Goal: Task Accomplishment & Management: Manage account settings

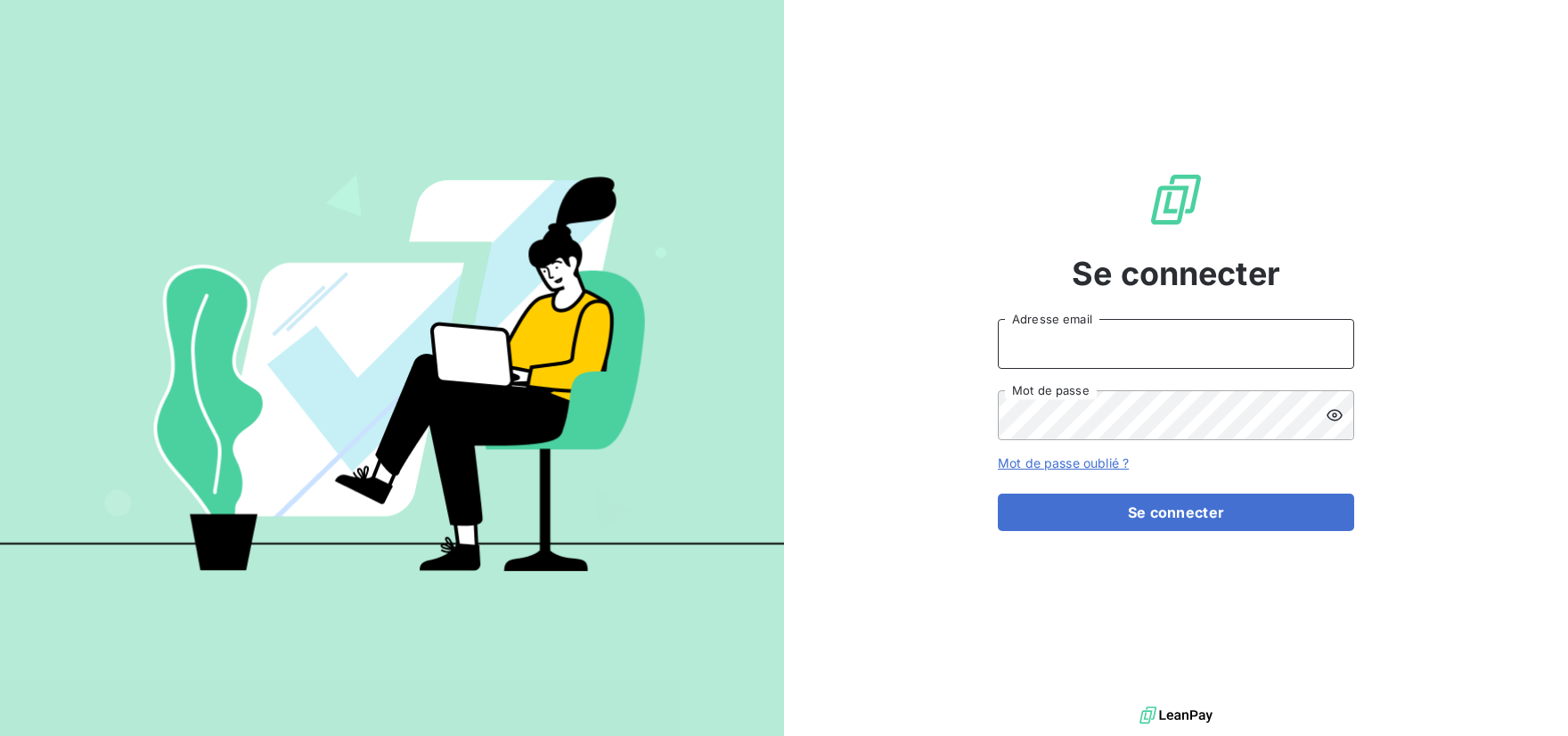
click at [1152, 343] on input "Adresse email" at bounding box center [1176, 343] width 356 height 49
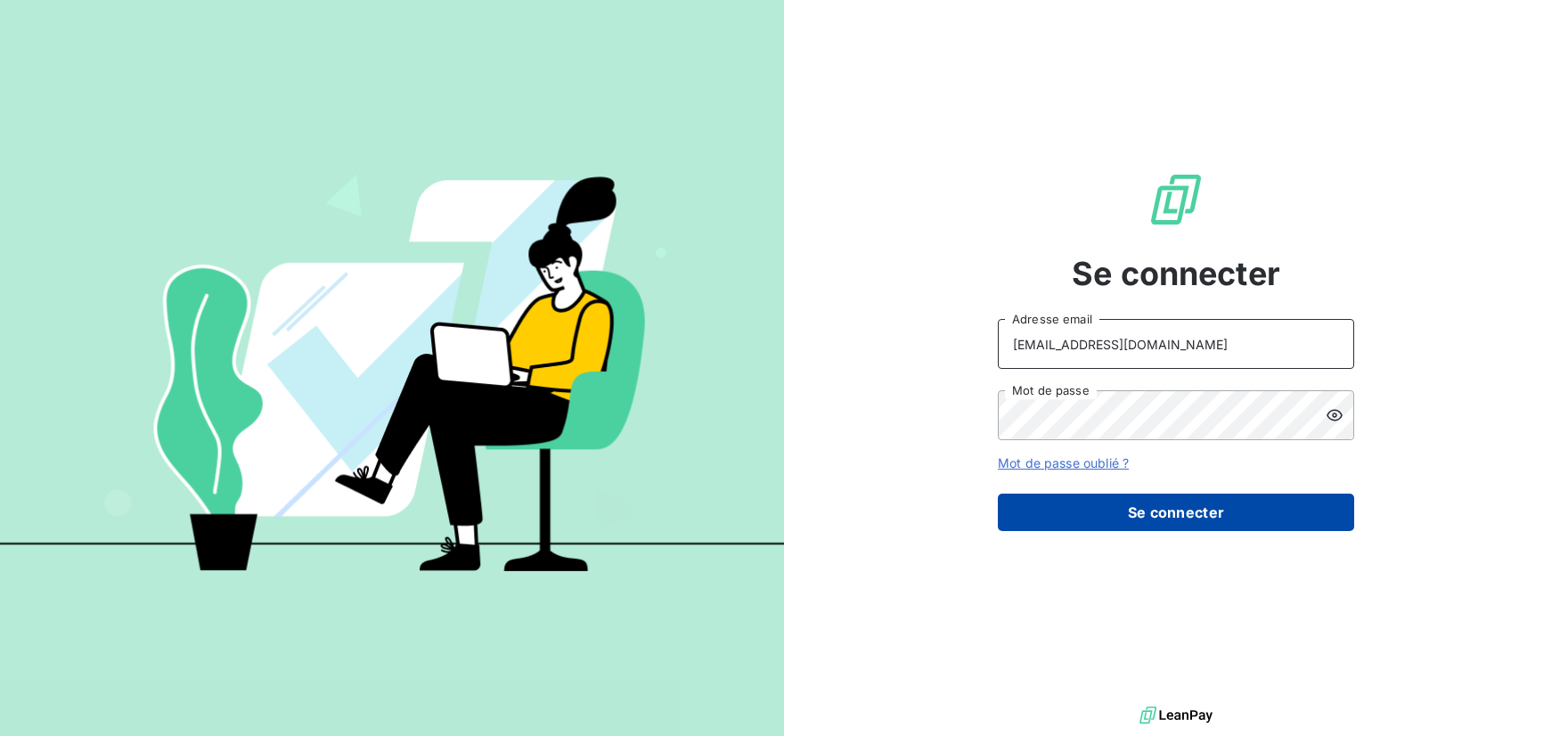
type input "[EMAIL_ADDRESS][DOMAIN_NAME]"
click at [1142, 510] on button "Se connecter" at bounding box center [1176, 512] width 356 height 38
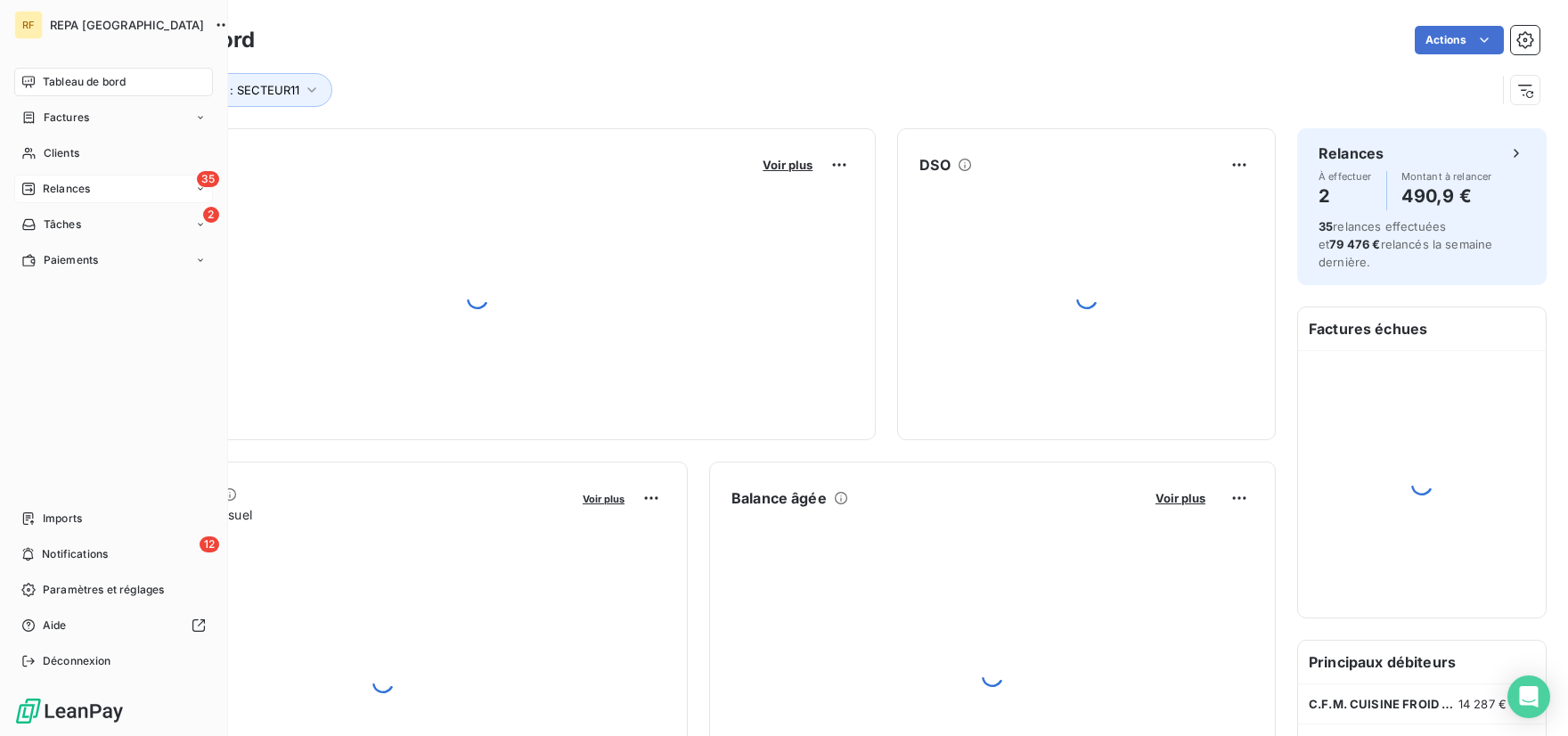
click at [55, 186] on span "Relances" at bounding box center [66, 189] width 48 height 16
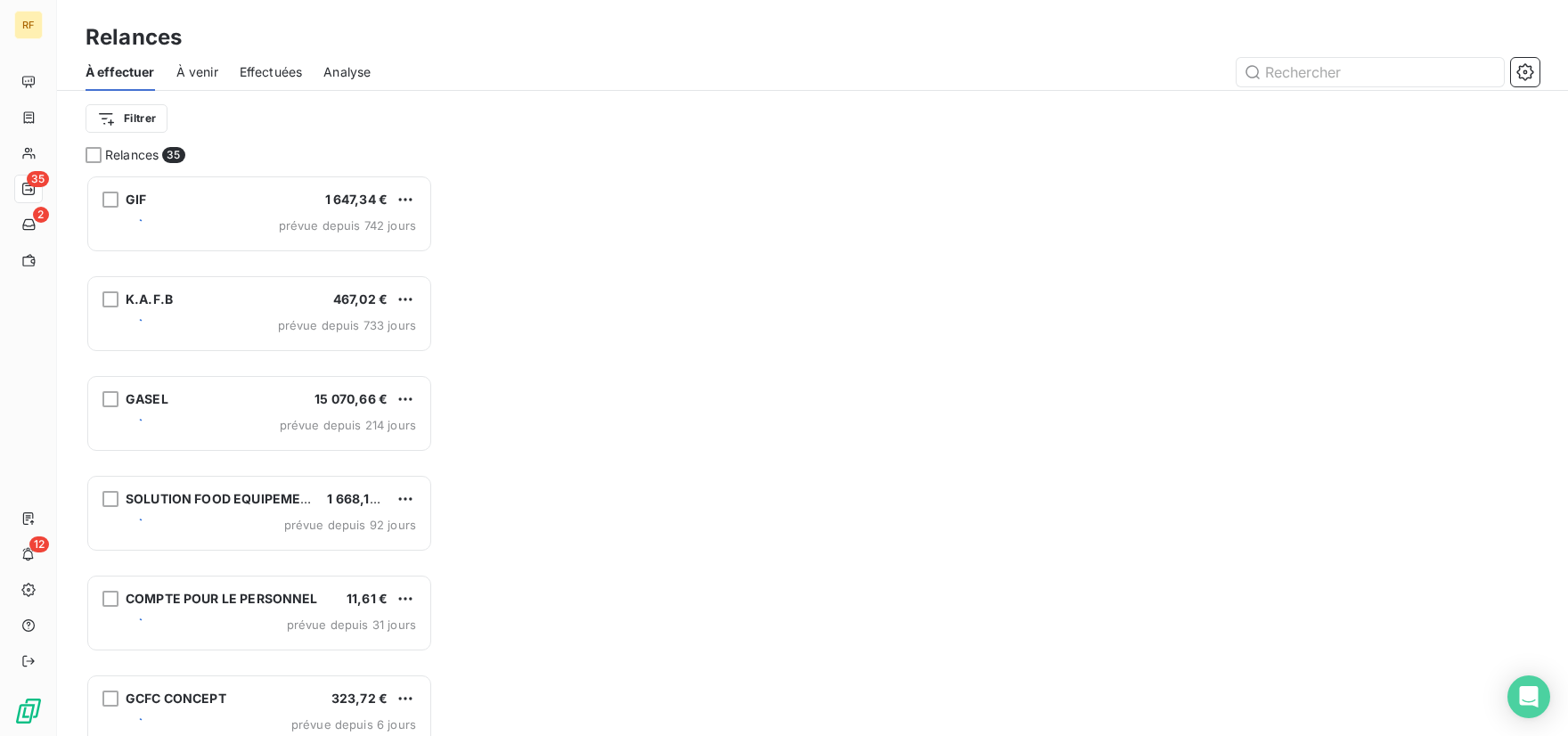
scroll to position [547, 334]
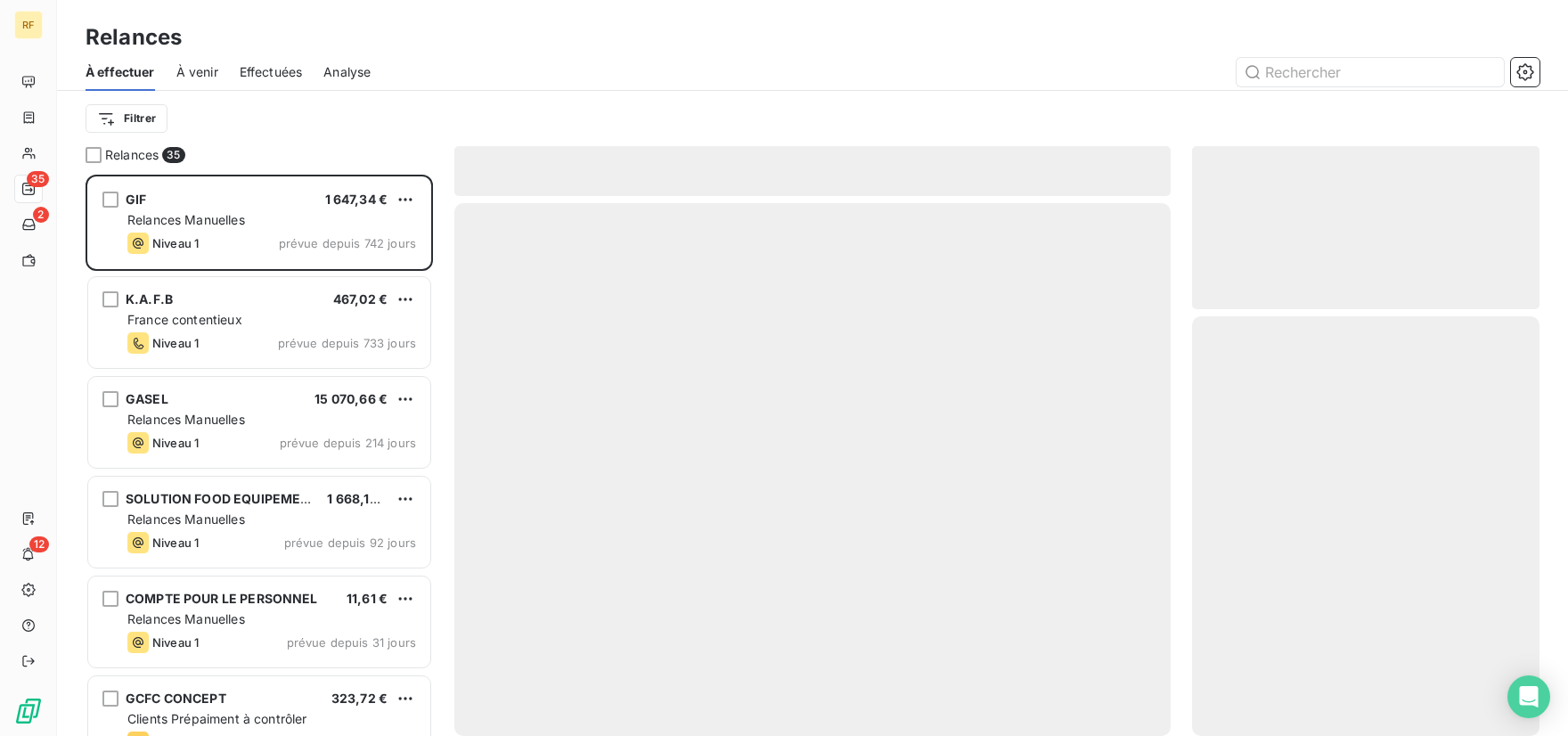
click at [290, 130] on div "Filtrer" at bounding box center [812, 119] width 1454 height 34
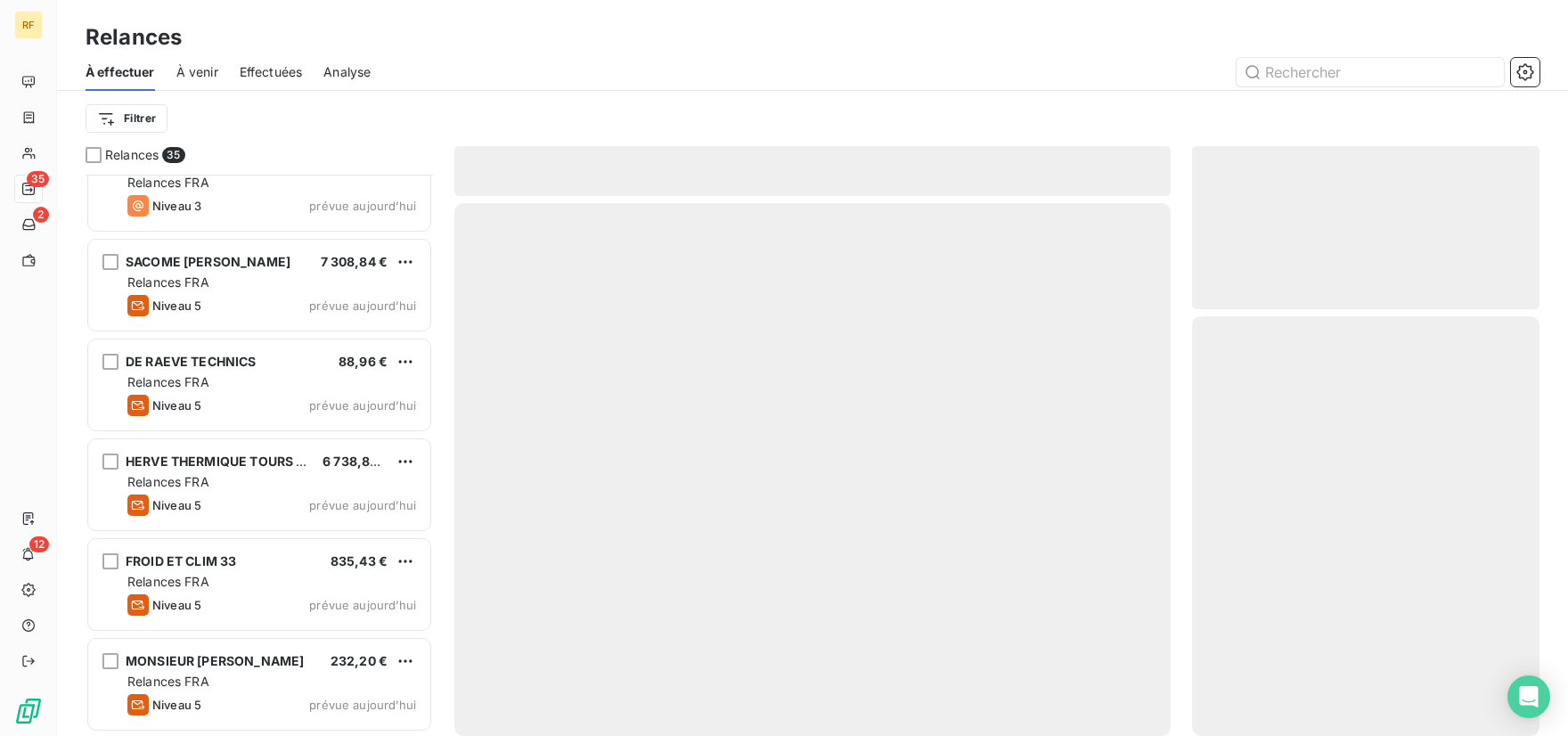
scroll to position [2929, 0]
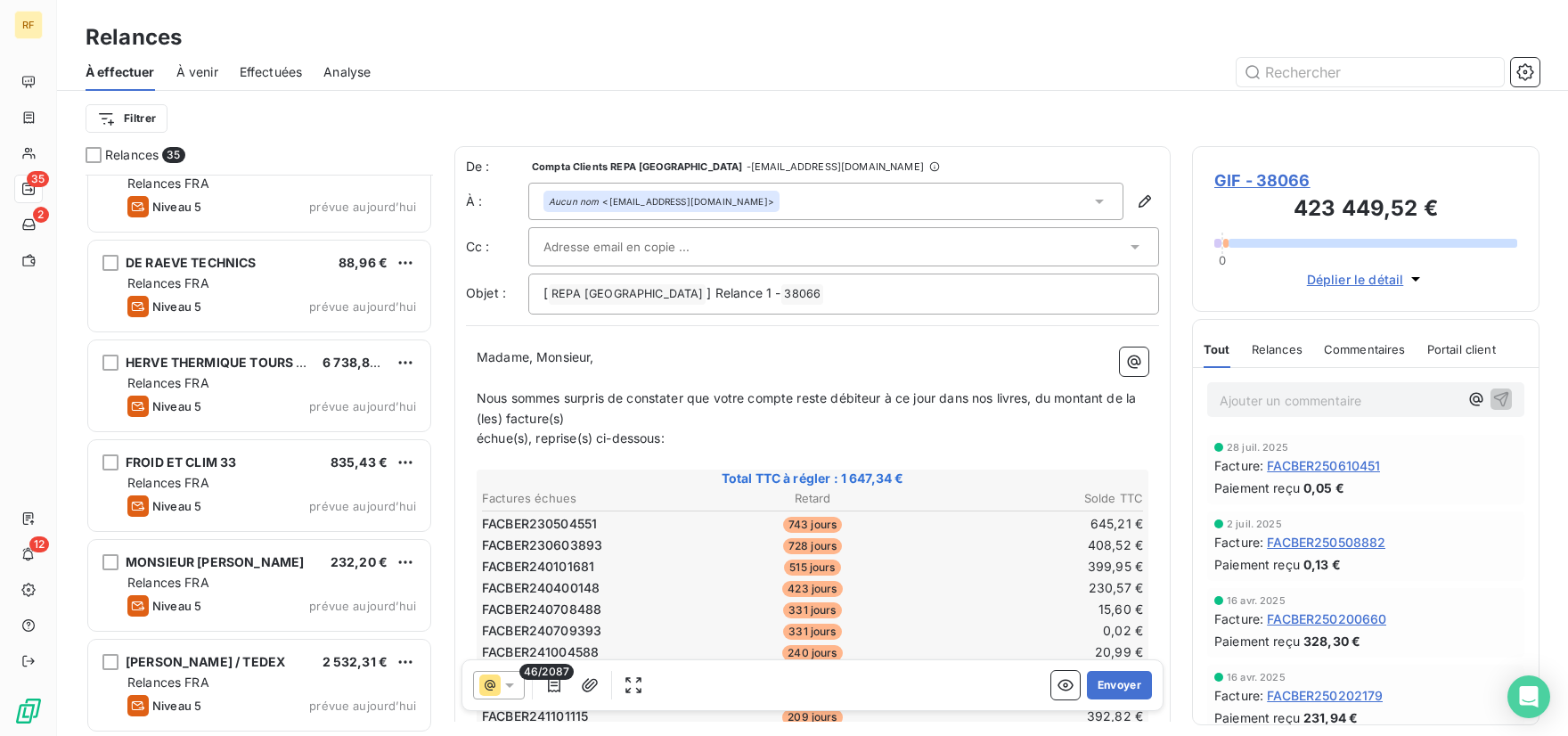
click at [267, 78] on span "Effectuées" at bounding box center [271, 72] width 63 height 18
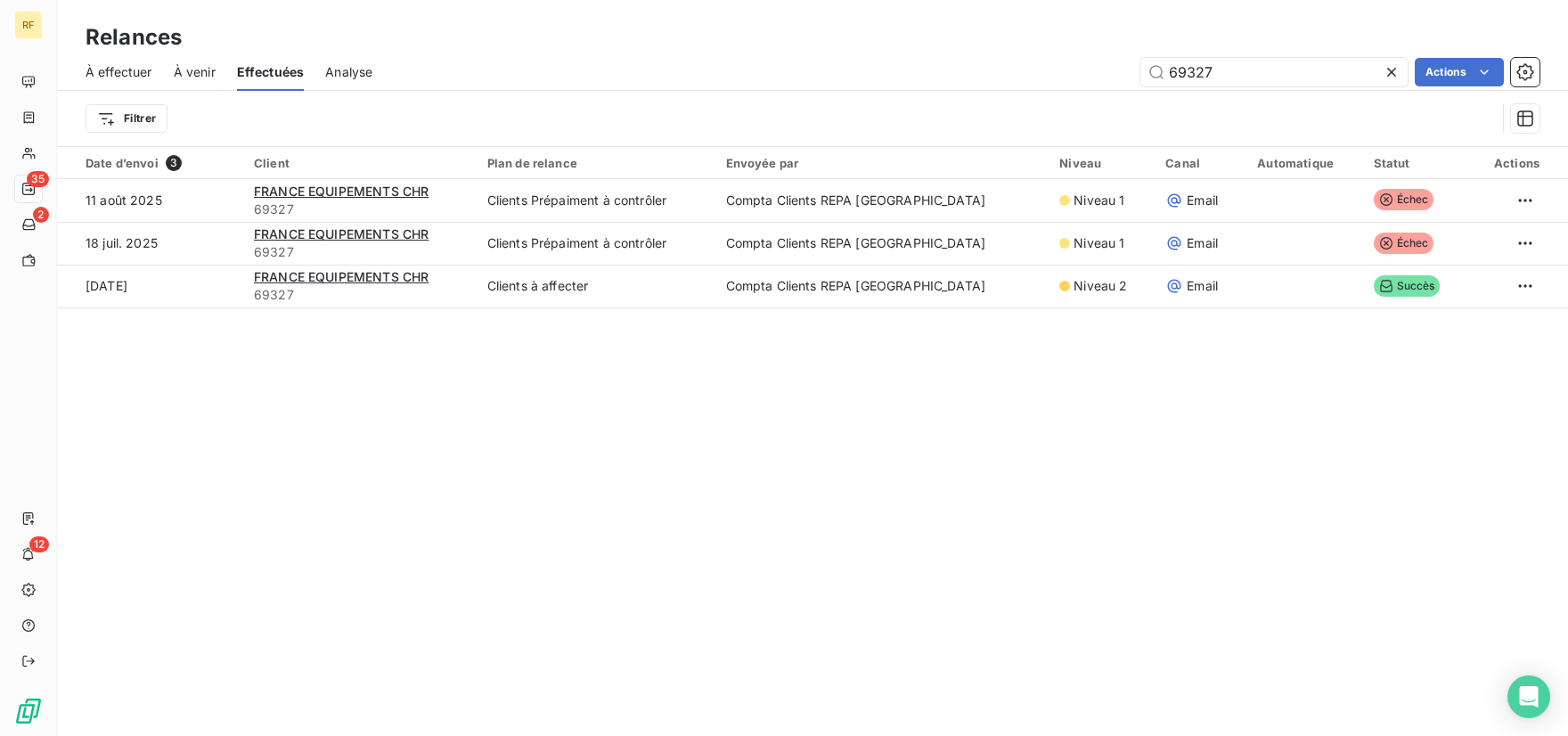
click at [1388, 71] on icon at bounding box center [1392, 72] width 18 height 18
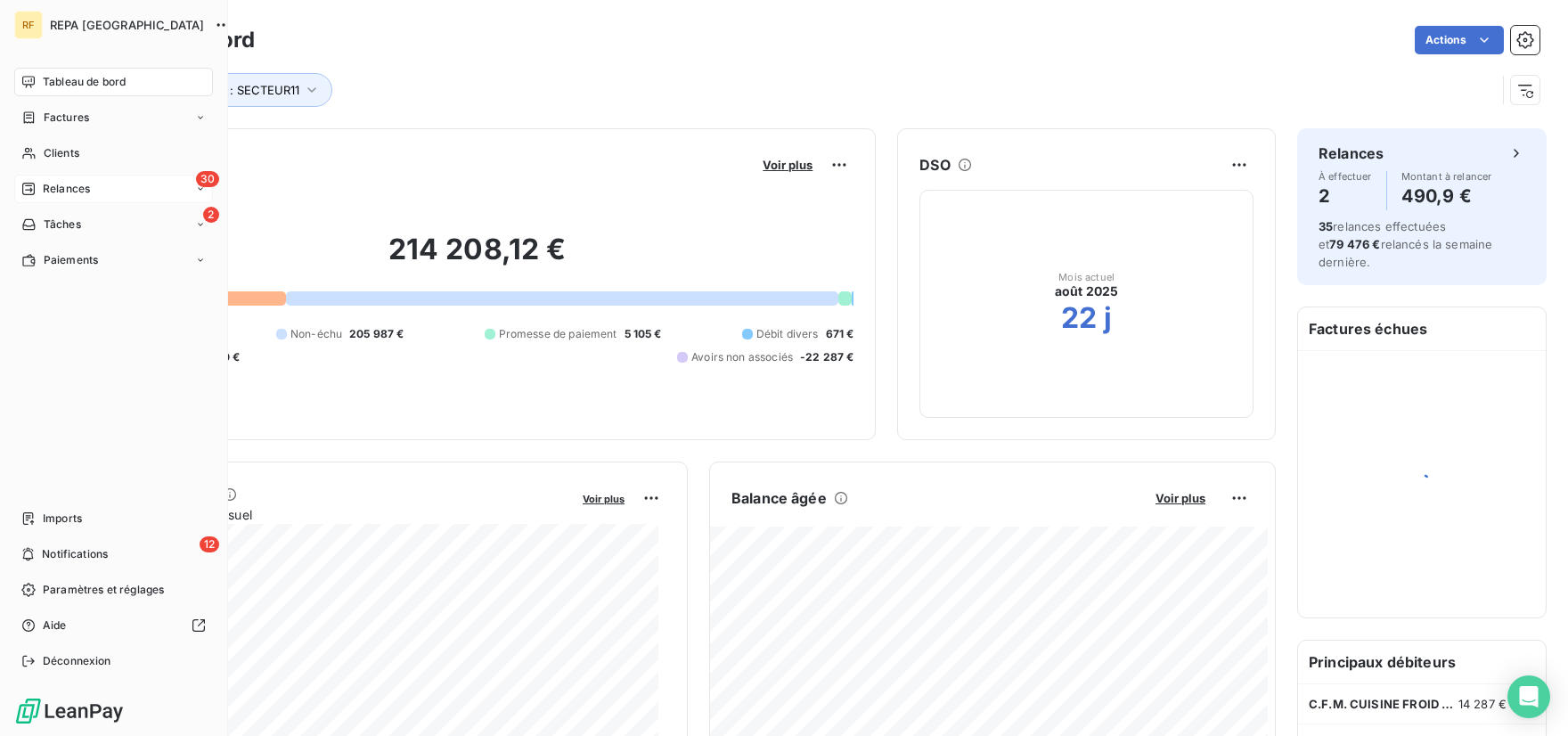
click at [57, 192] on span "Relances" at bounding box center [66, 189] width 48 height 16
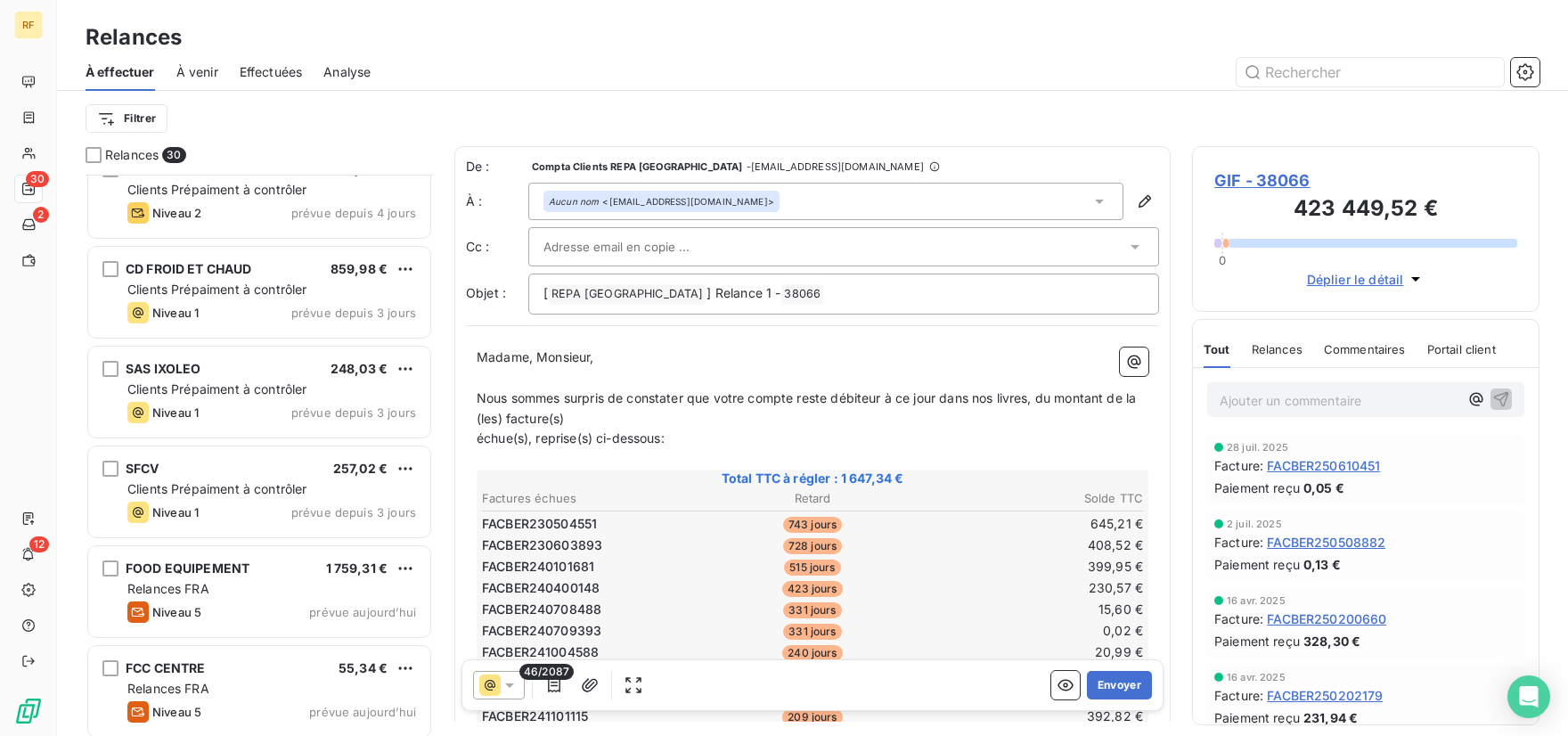
scroll to position [477, 0]
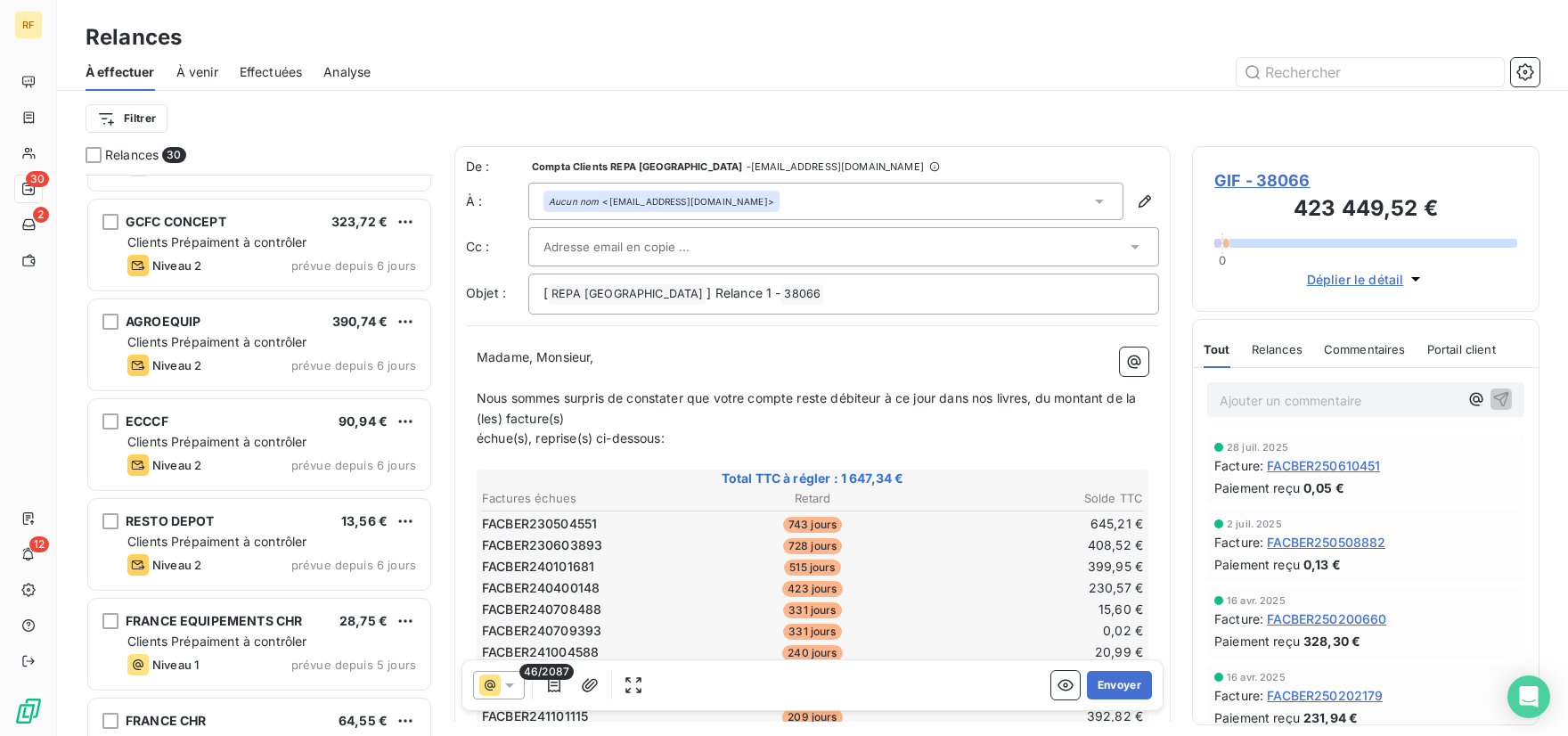
click at [736, 63] on div at bounding box center [965, 72] width 1147 height 29
click at [277, 72] on span "Effectuées" at bounding box center [271, 72] width 63 height 18
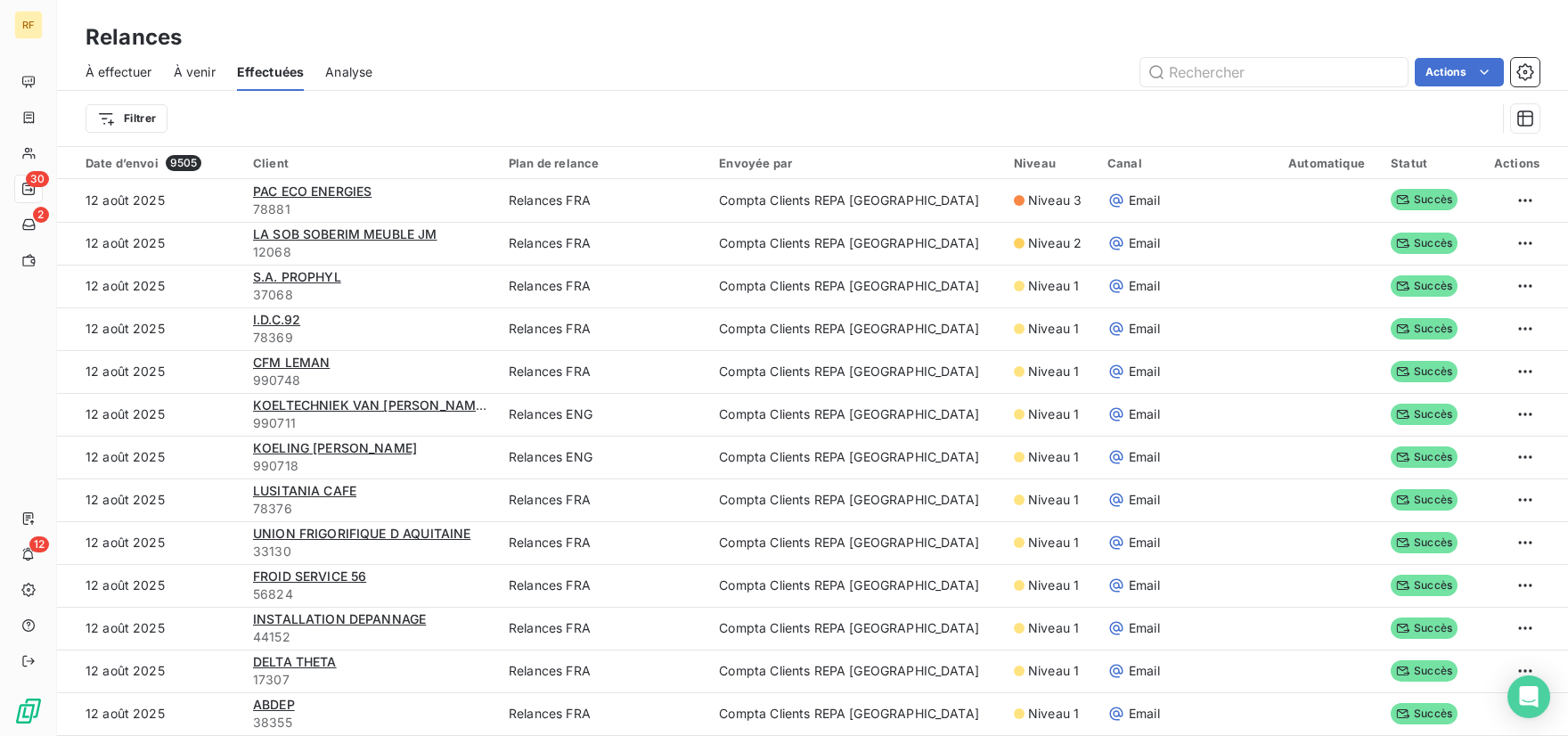
click at [194, 61] on div "À venir" at bounding box center [195, 72] width 42 height 38
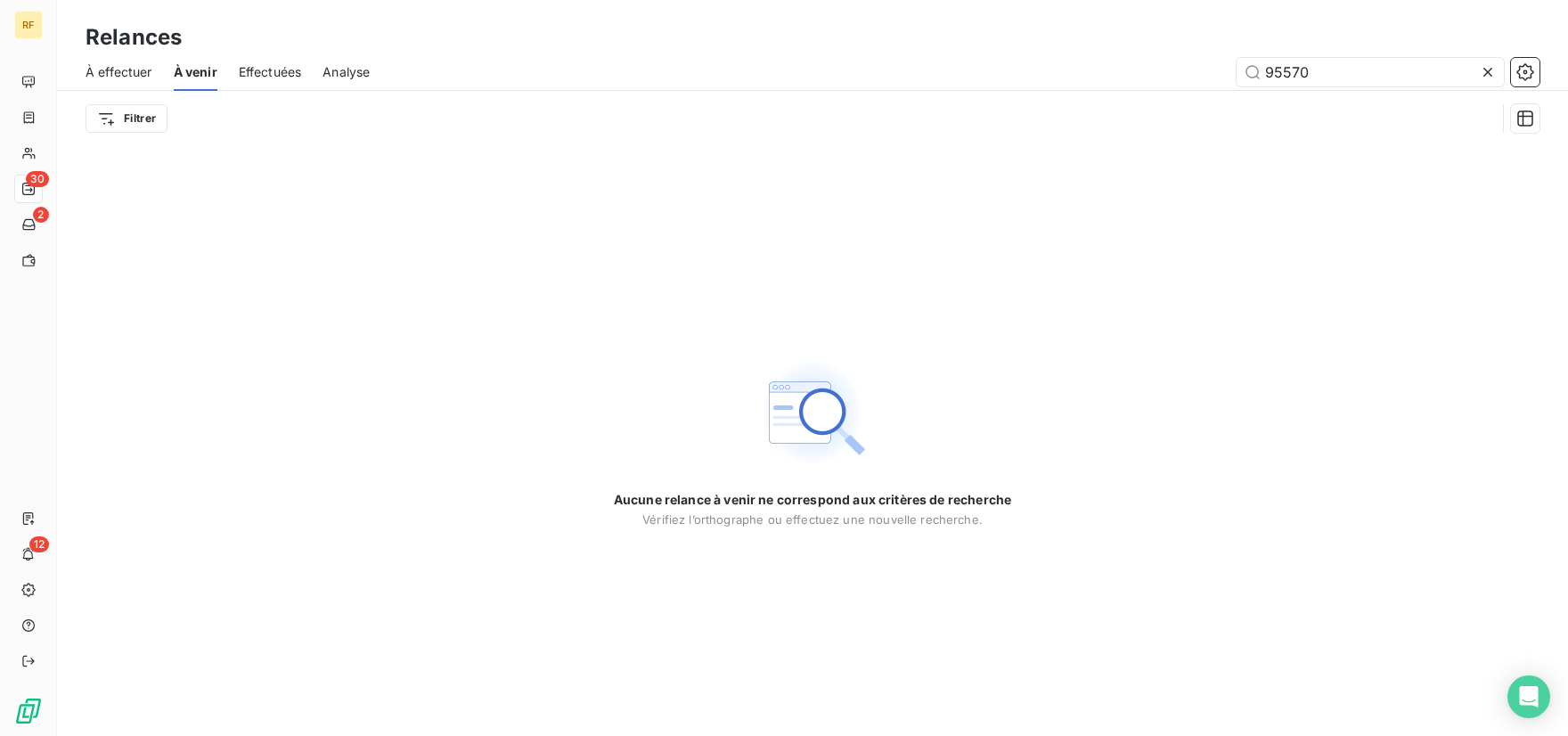
click at [1492, 73] on icon at bounding box center [1488, 72] width 18 height 18
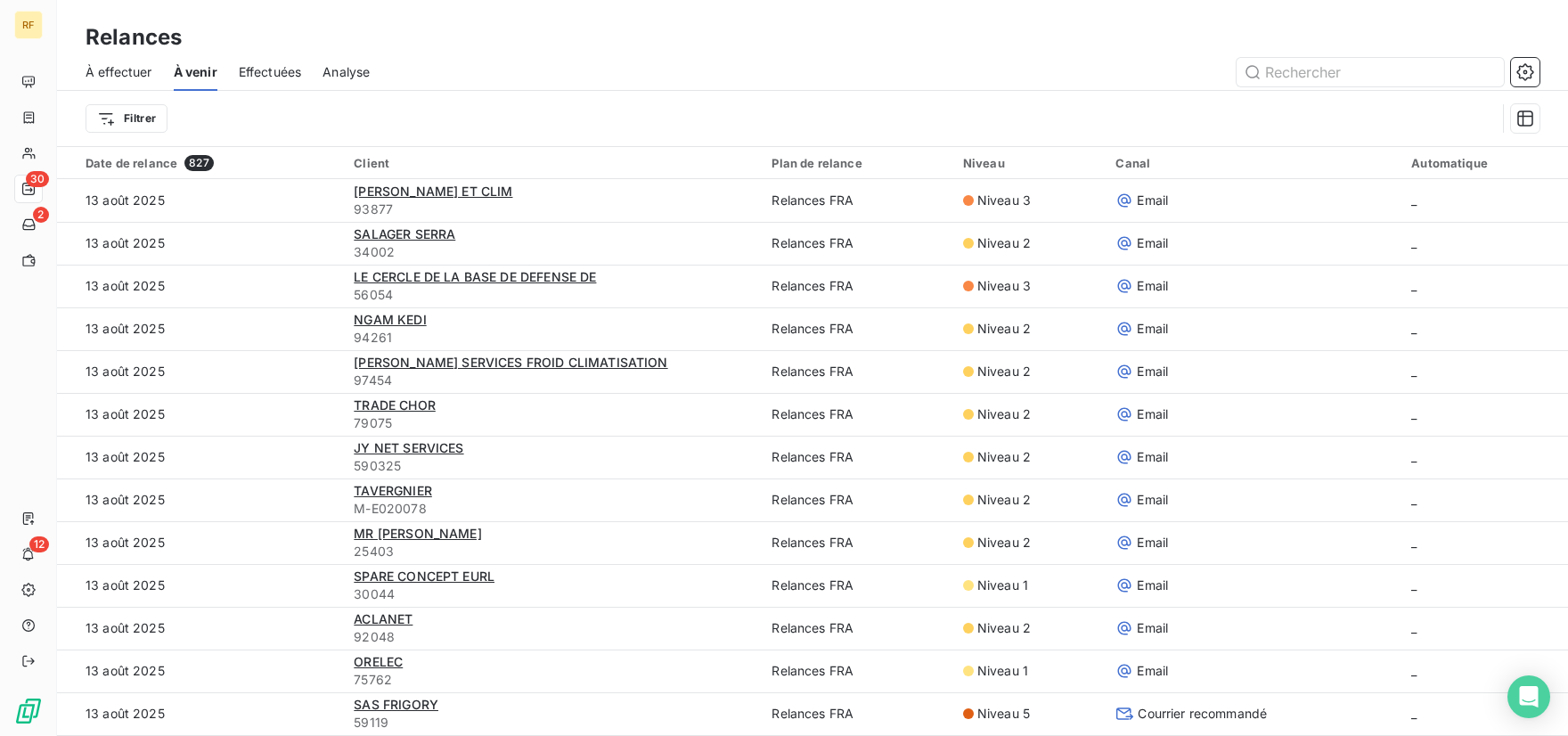
click at [130, 74] on span "À effectuer" at bounding box center [119, 72] width 67 height 18
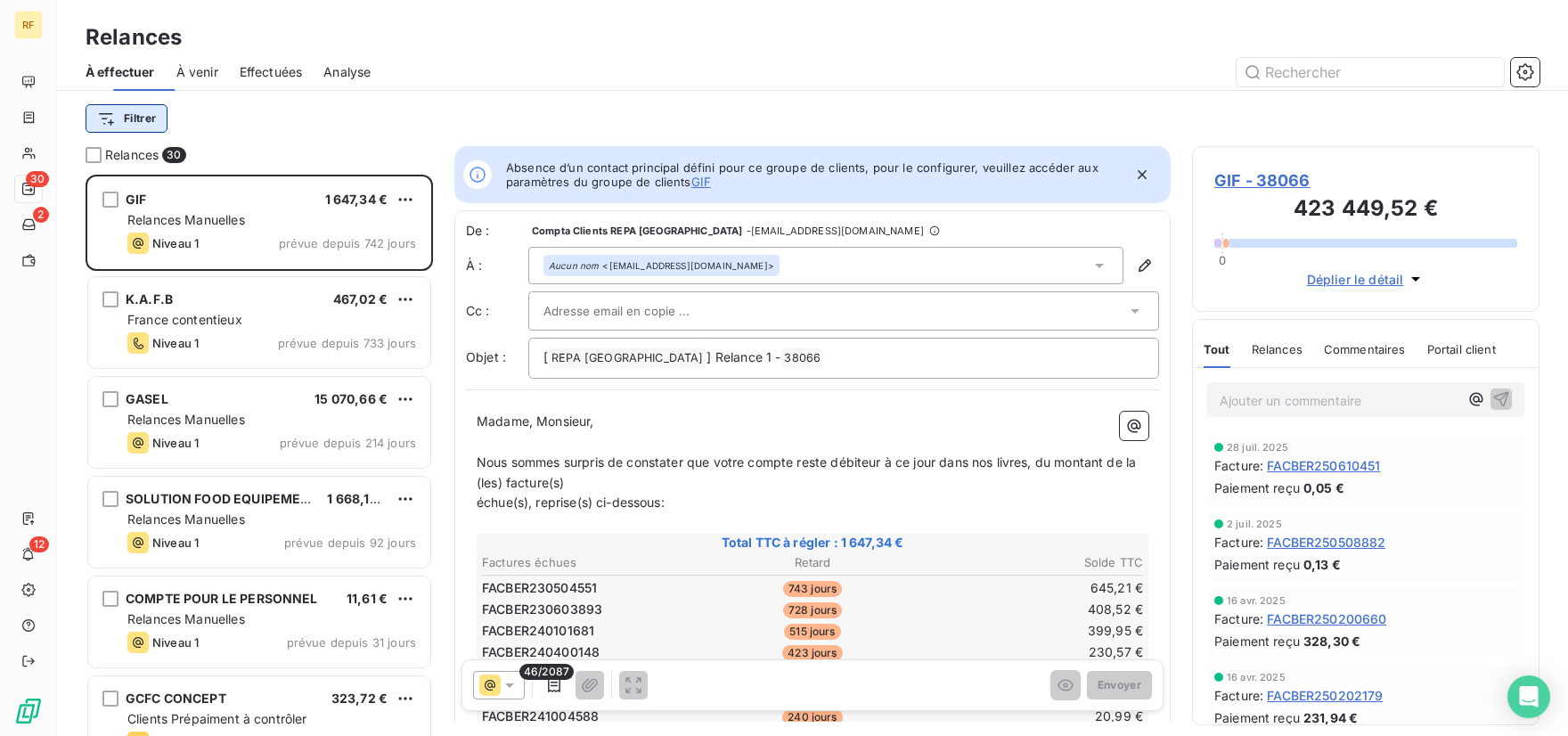
scroll to position [547, 334]
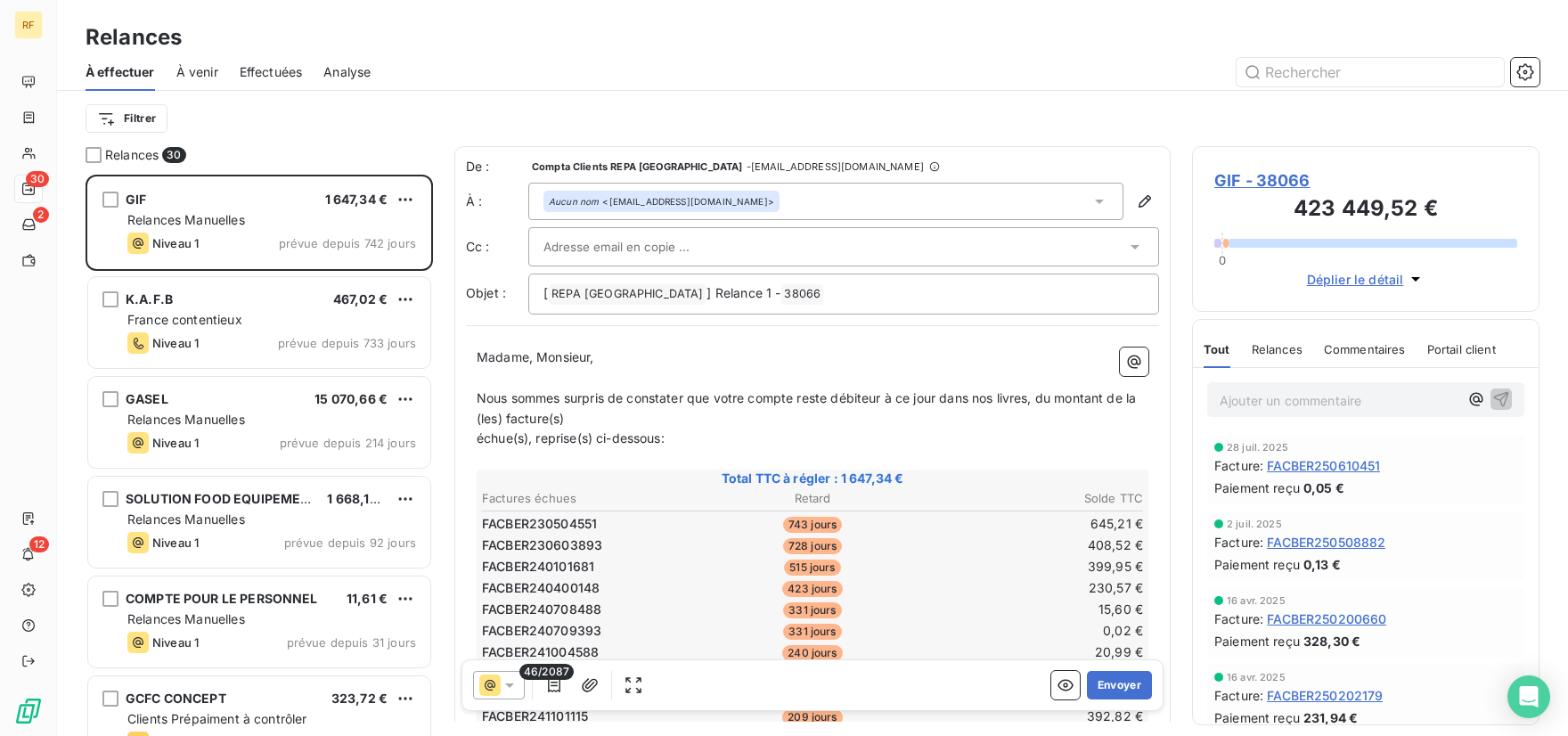
click at [564, 58] on div at bounding box center [965, 72] width 1147 height 29
click at [509, 45] on div "Relances" at bounding box center [813, 38] width 1512 height 32
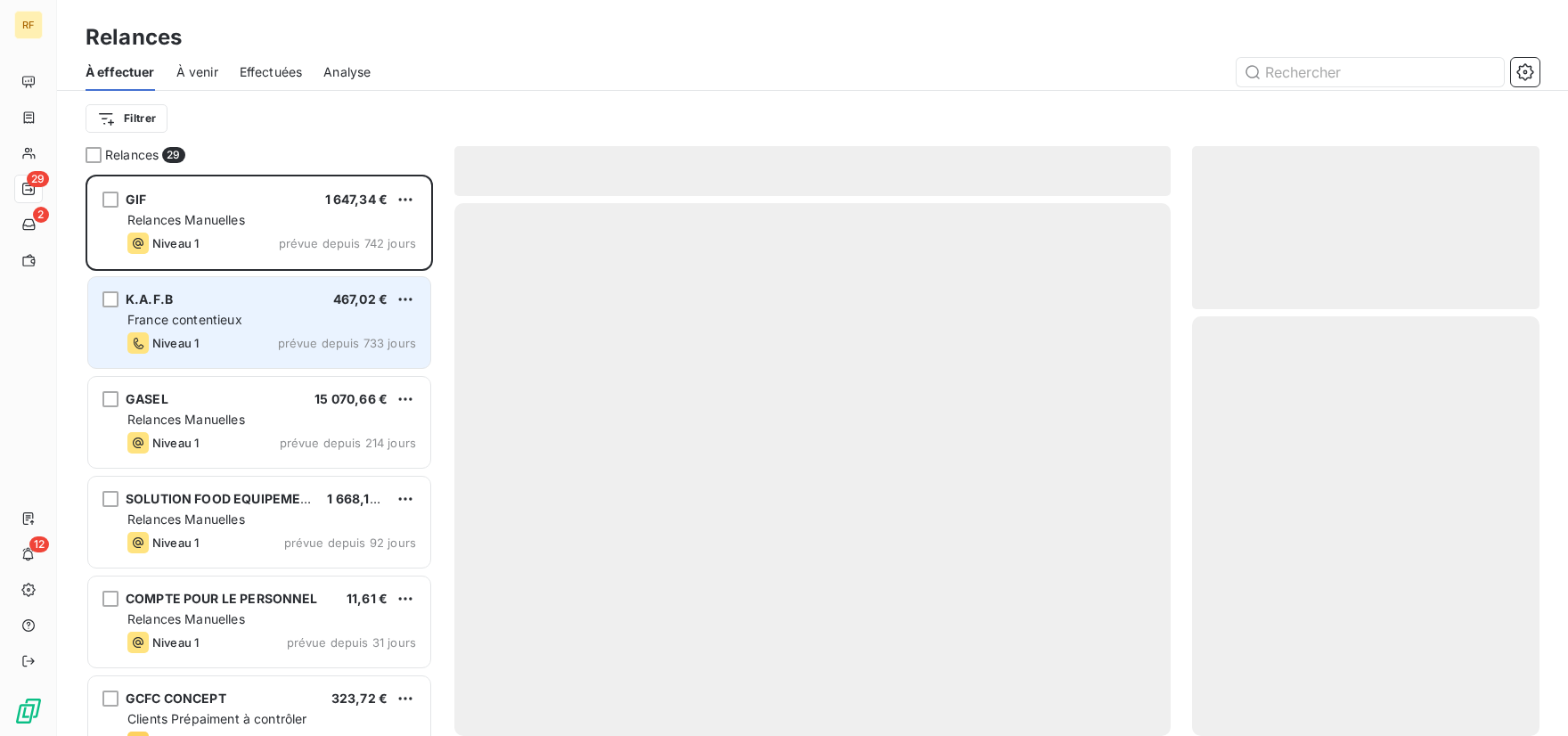
scroll to position [547, 334]
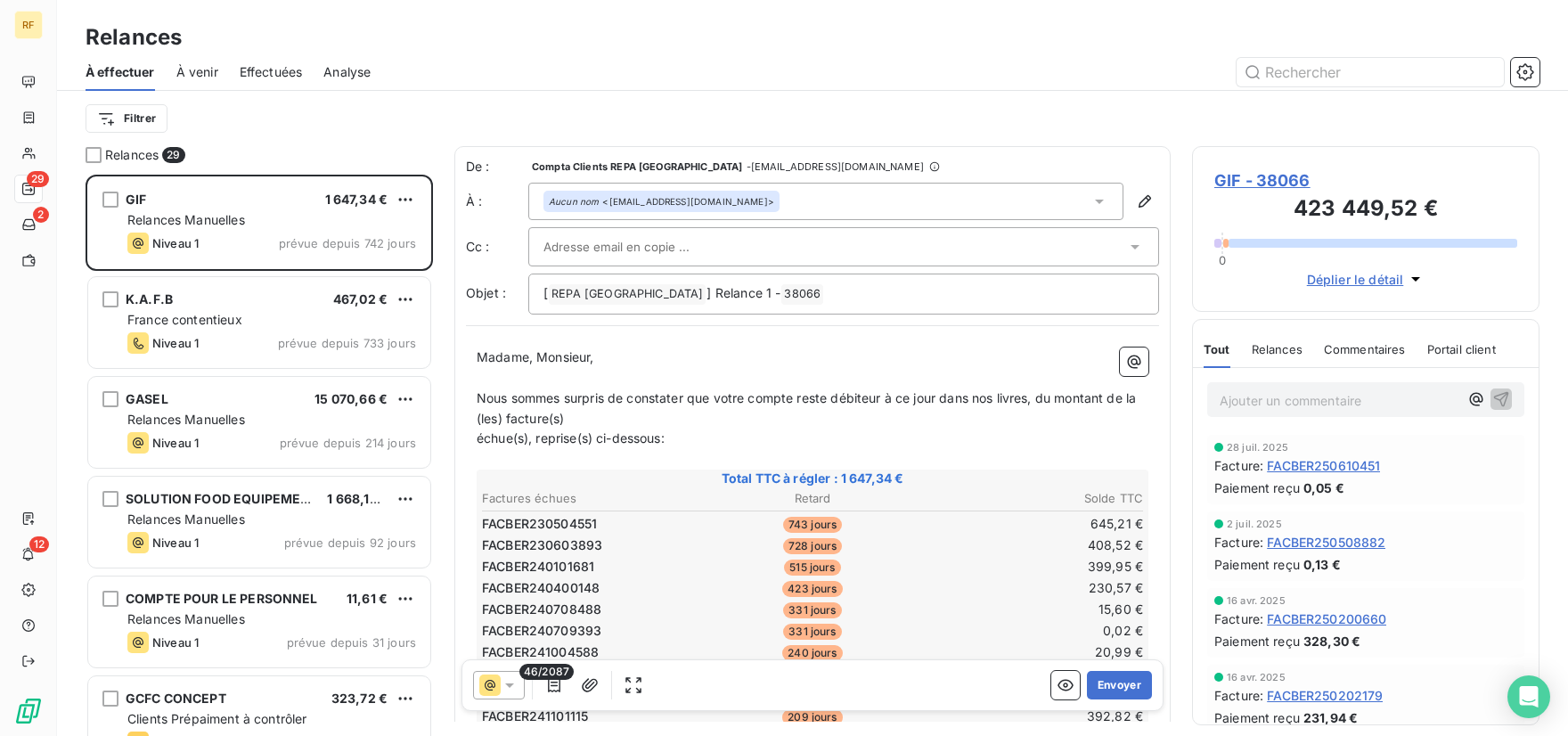
click at [566, 54] on div "À effectuer À venir Effectuées Analyse" at bounding box center [813, 72] width 1512 height 38
click at [147, 114] on html "RF 29 2 12 Relances À effectuer À venir Effectuées Analyse Filtrer Relances 29 …" at bounding box center [784, 368] width 1568 height 736
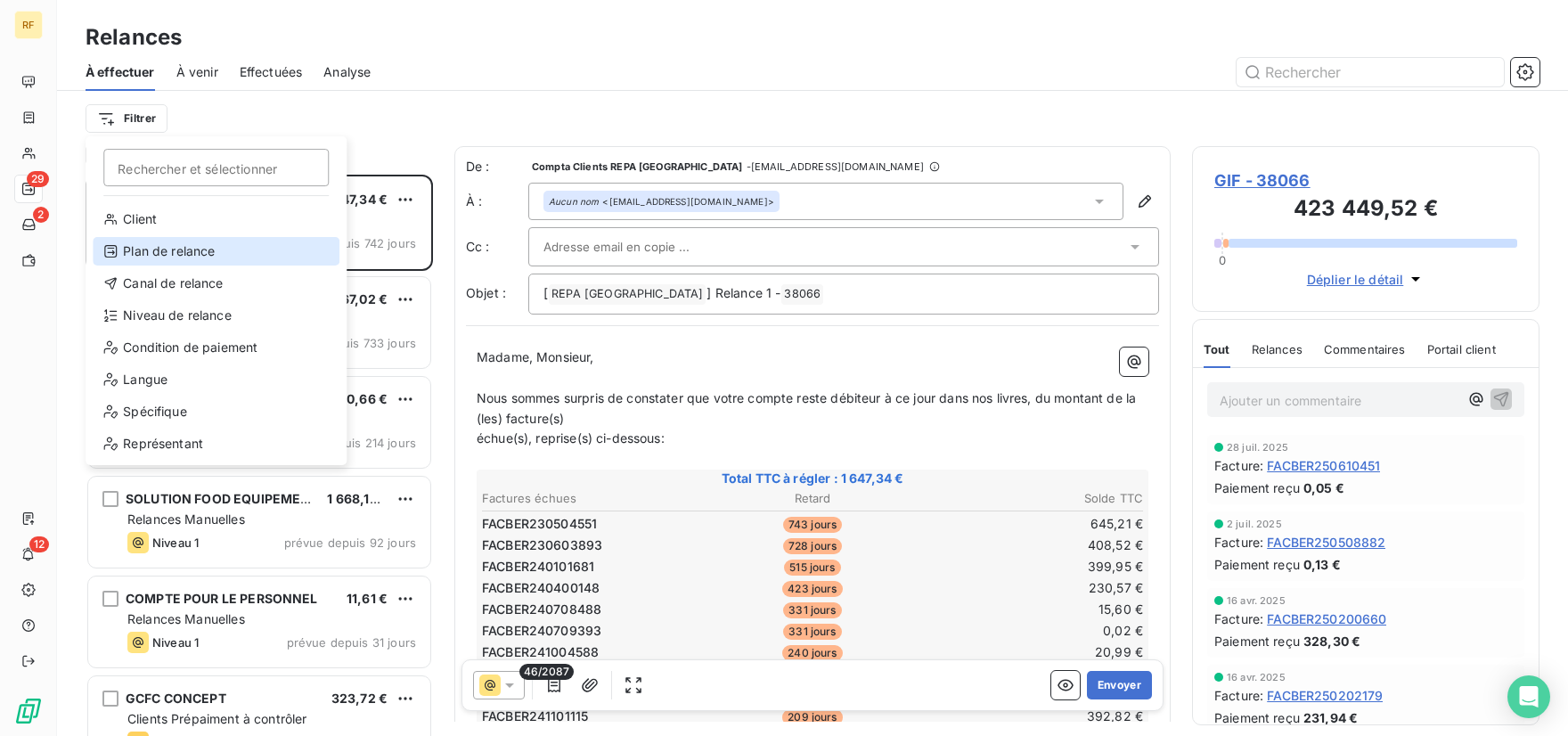
click at [147, 253] on div "Plan de relance" at bounding box center [216, 250] width 246 height 29
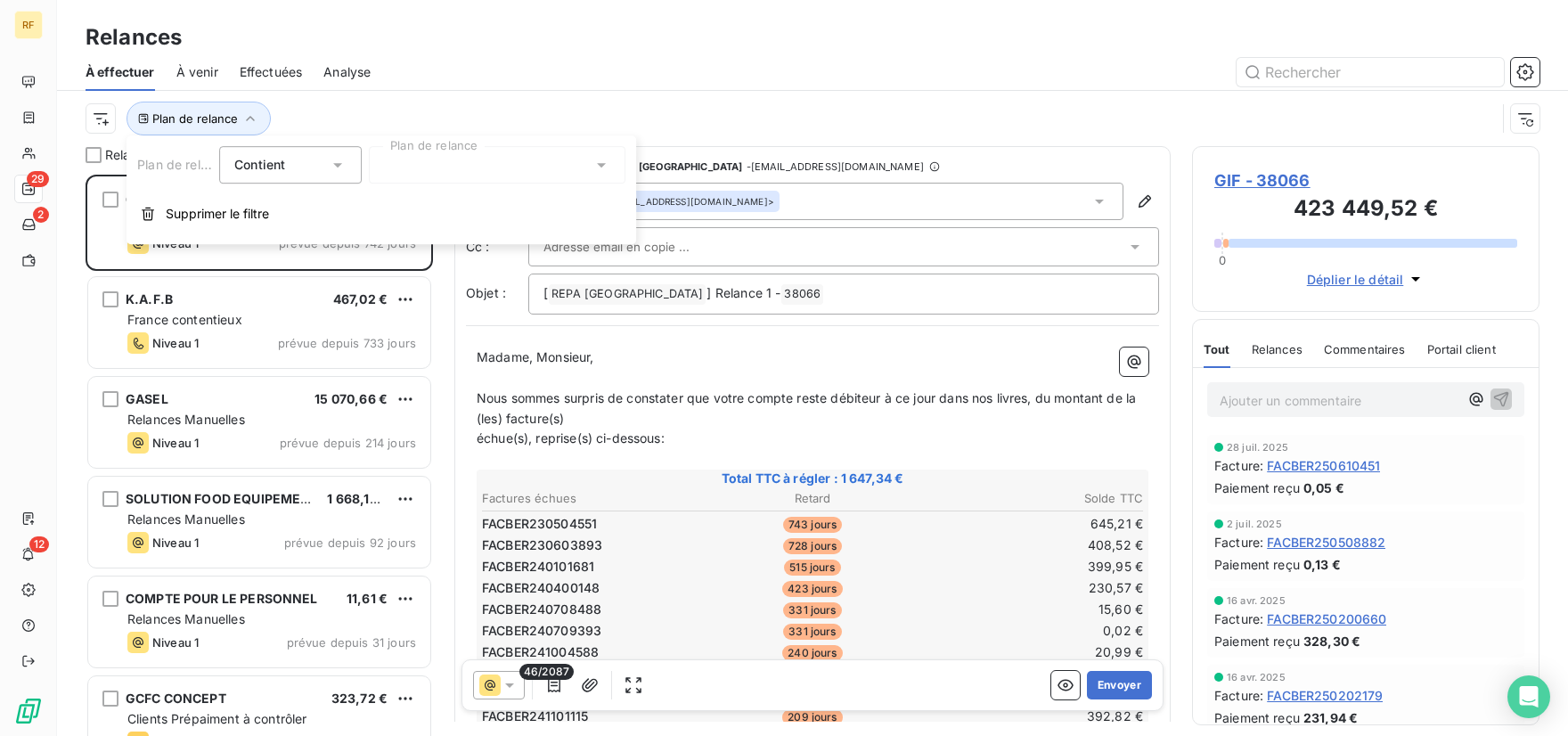
click at [339, 166] on icon at bounding box center [338, 165] width 9 height 5
click at [308, 240] on span "Ne contient pas" at bounding box center [302, 237] width 96 height 15
click at [438, 172] on div at bounding box center [497, 165] width 256 height 38
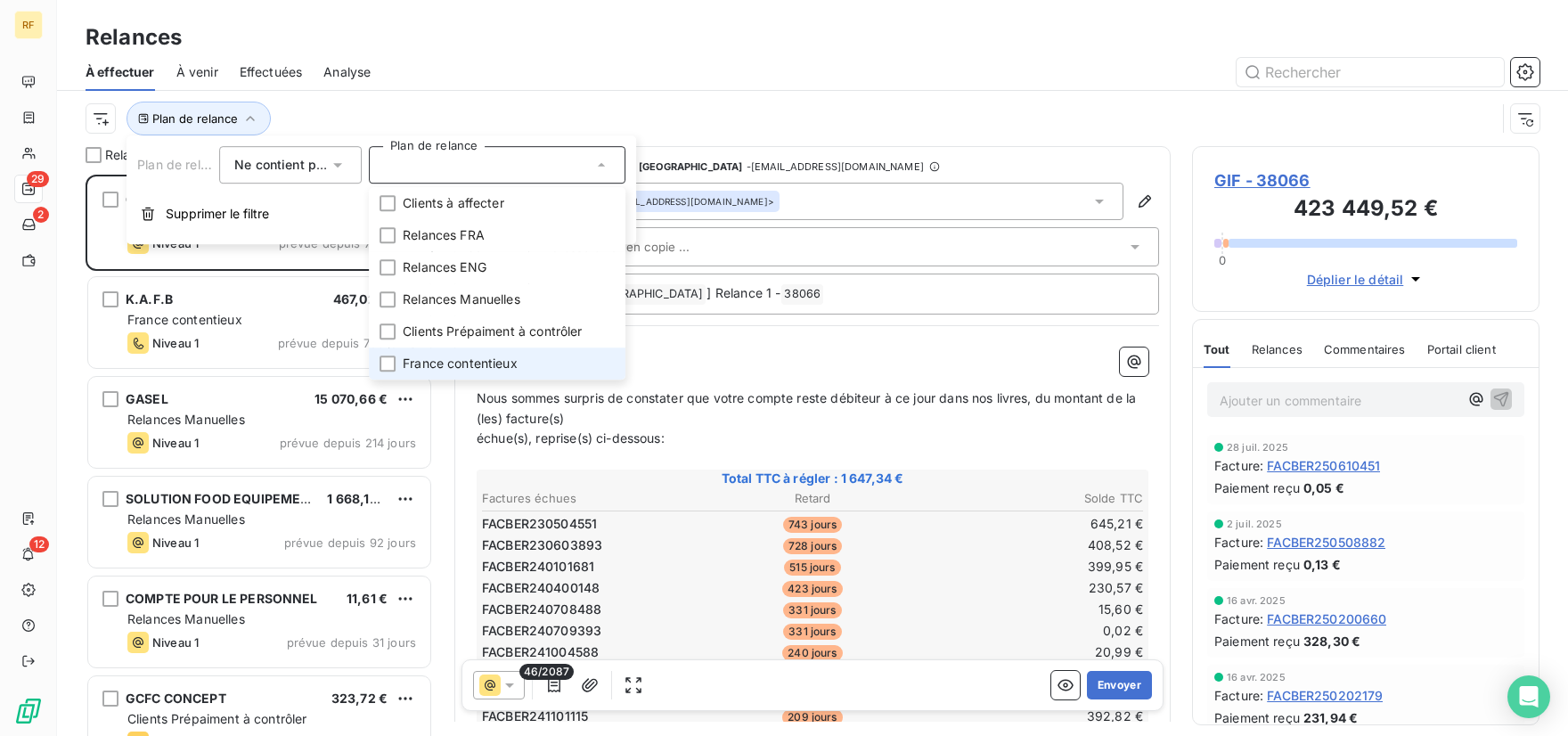
click at [446, 358] on span "France contentieux" at bounding box center [460, 363] width 115 height 18
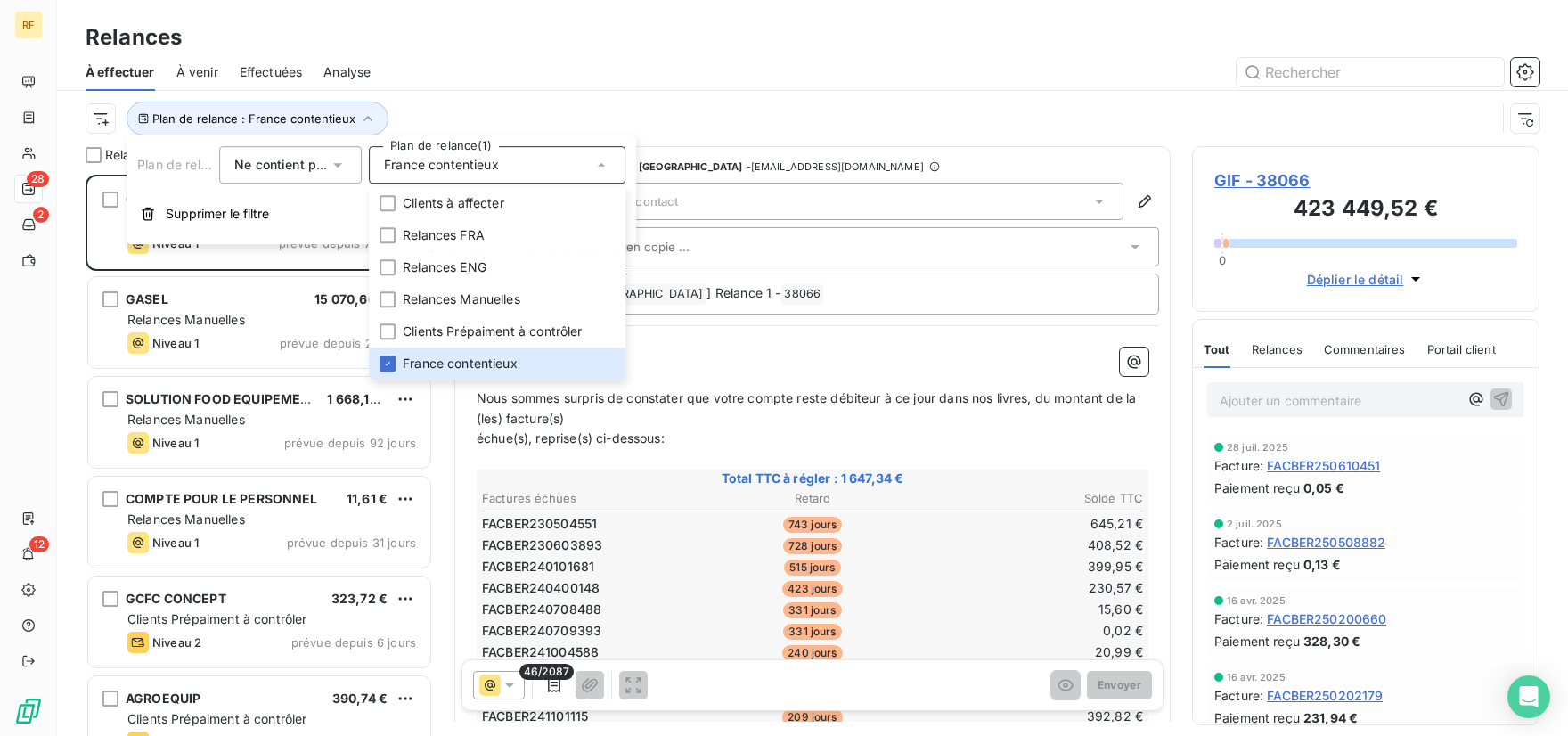
click at [542, 77] on div at bounding box center [965, 72] width 1147 height 29
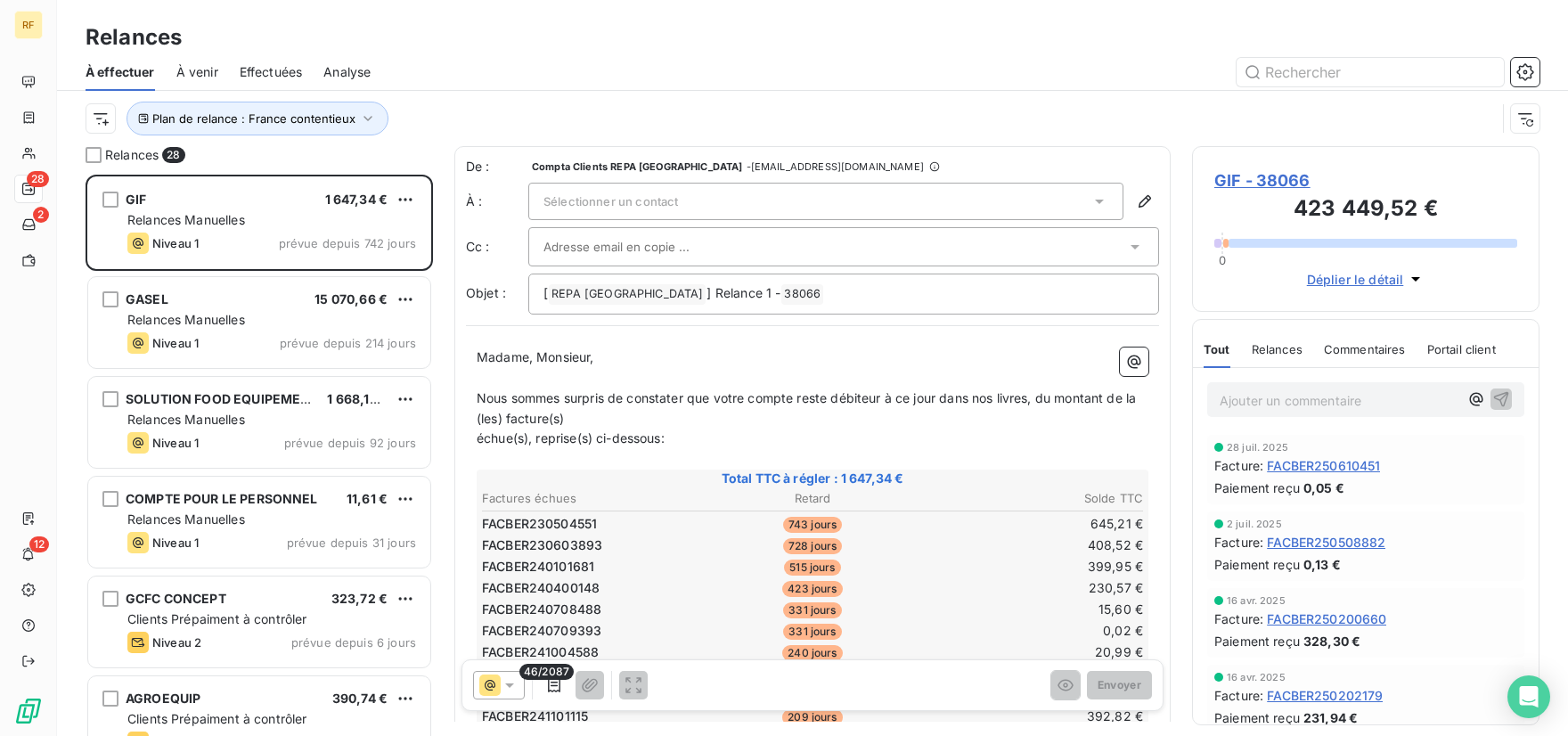
click at [499, 103] on div "Plan de relance : France contentieux" at bounding box center [790, 119] width 1411 height 34
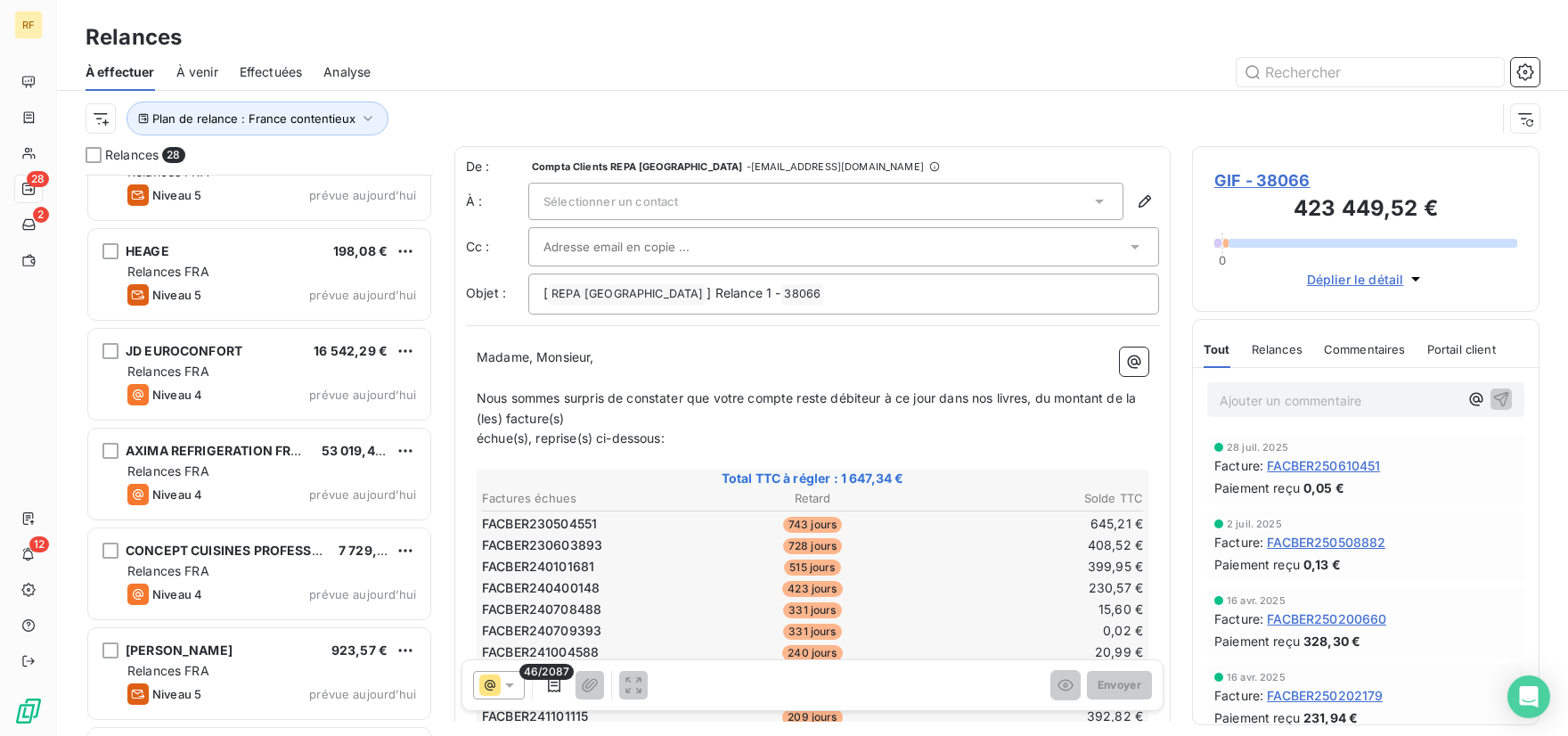
scroll to position [1395, 0]
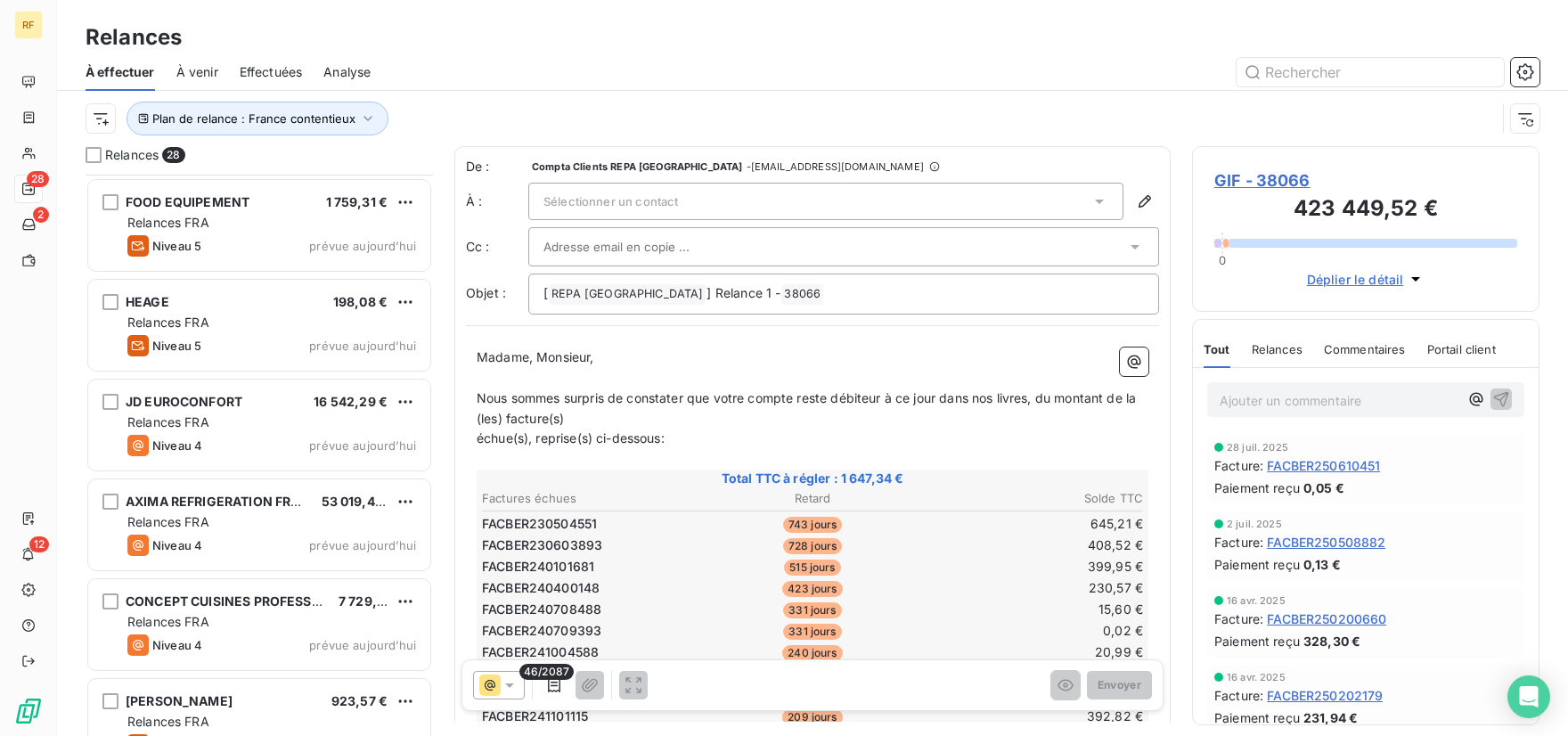
click at [572, 43] on div "Relances" at bounding box center [813, 38] width 1512 height 32
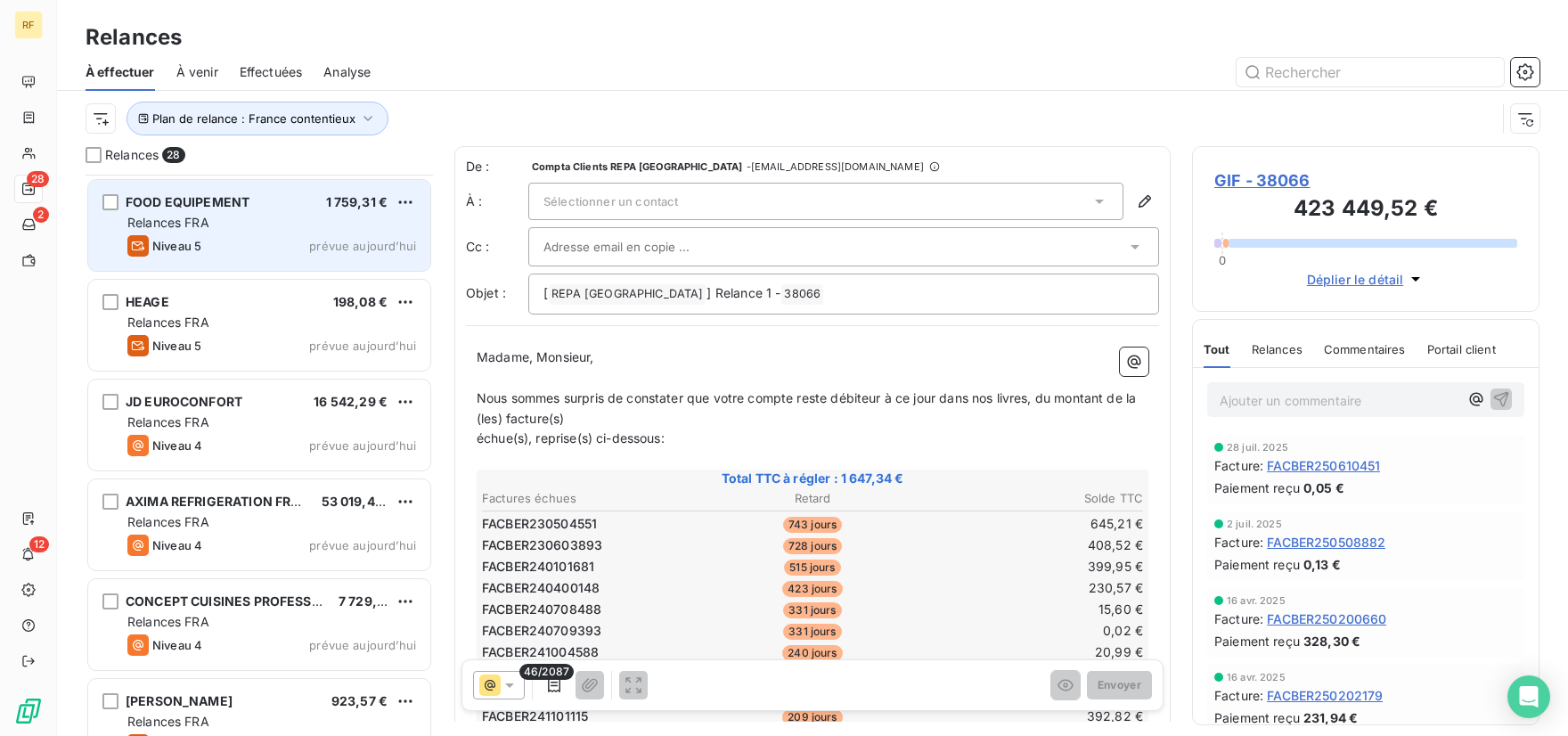
click at [280, 260] on div "FOOD EQUIPEMENT 1 759,31 € Relances FRA Niveau 5 prévue aujourd’hui" at bounding box center [259, 226] width 343 height 91
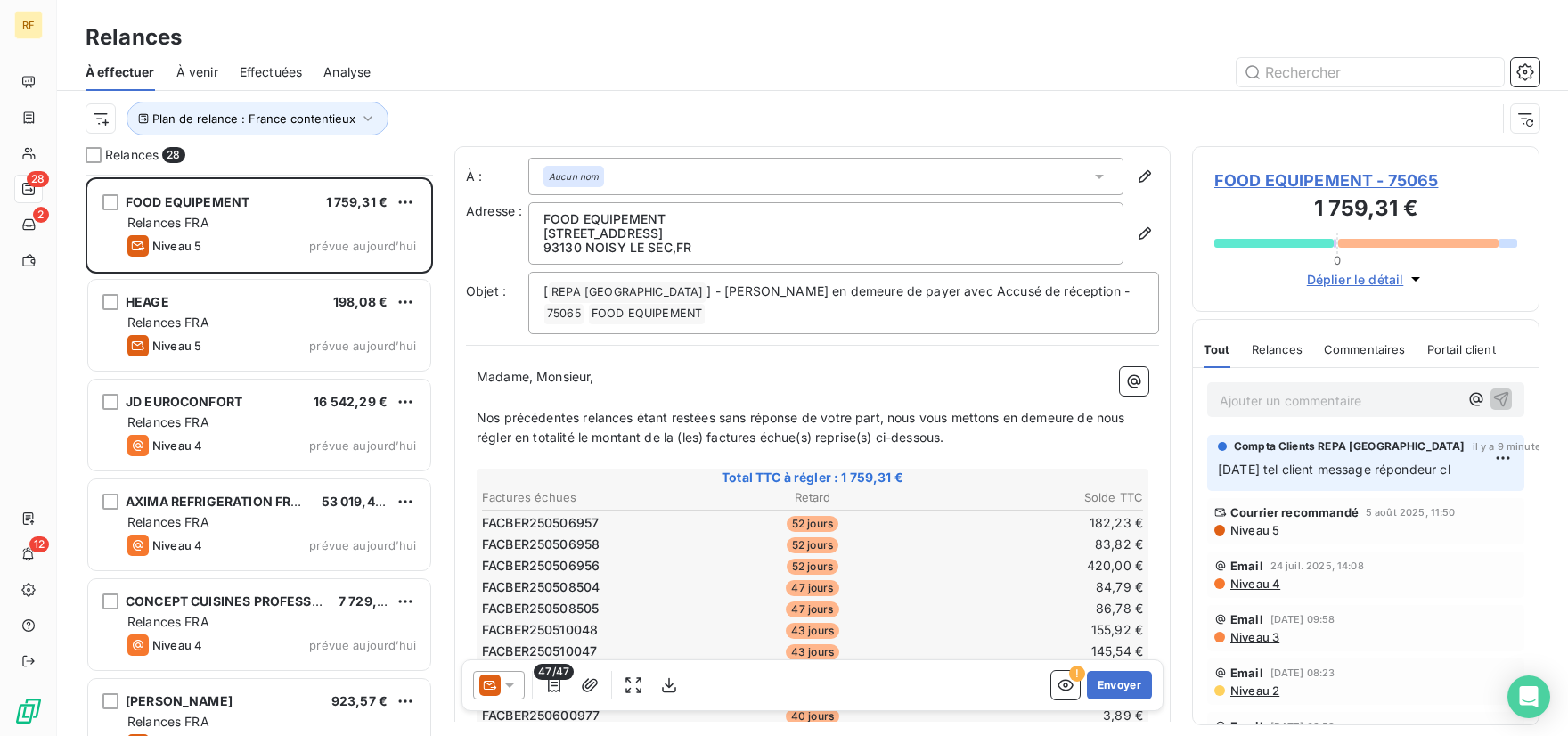
click at [511, 691] on icon at bounding box center [510, 685] width 18 height 18
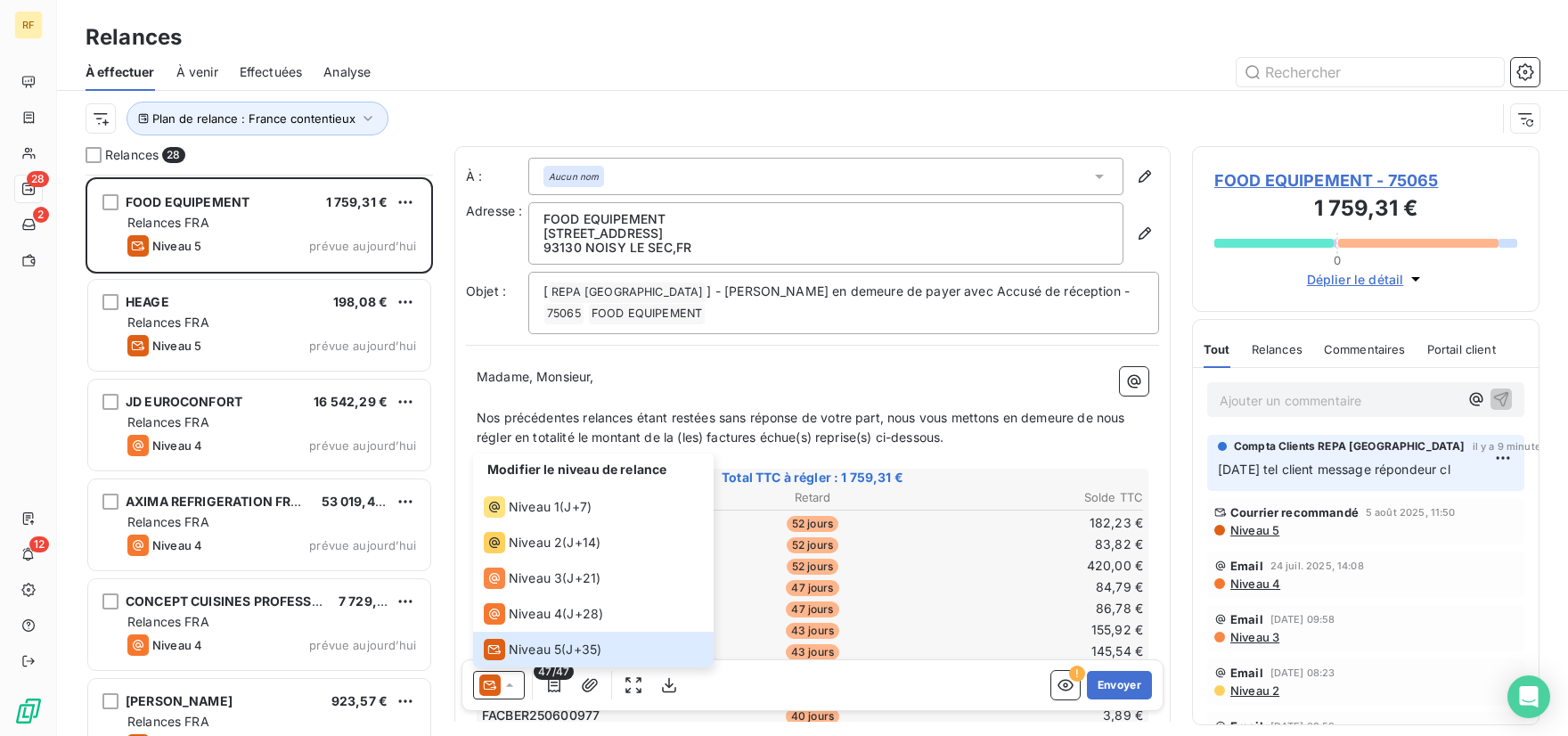
click at [744, 54] on div "À effectuer À venir Effectuées Analyse" at bounding box center [813, 72] width 1512 height 38
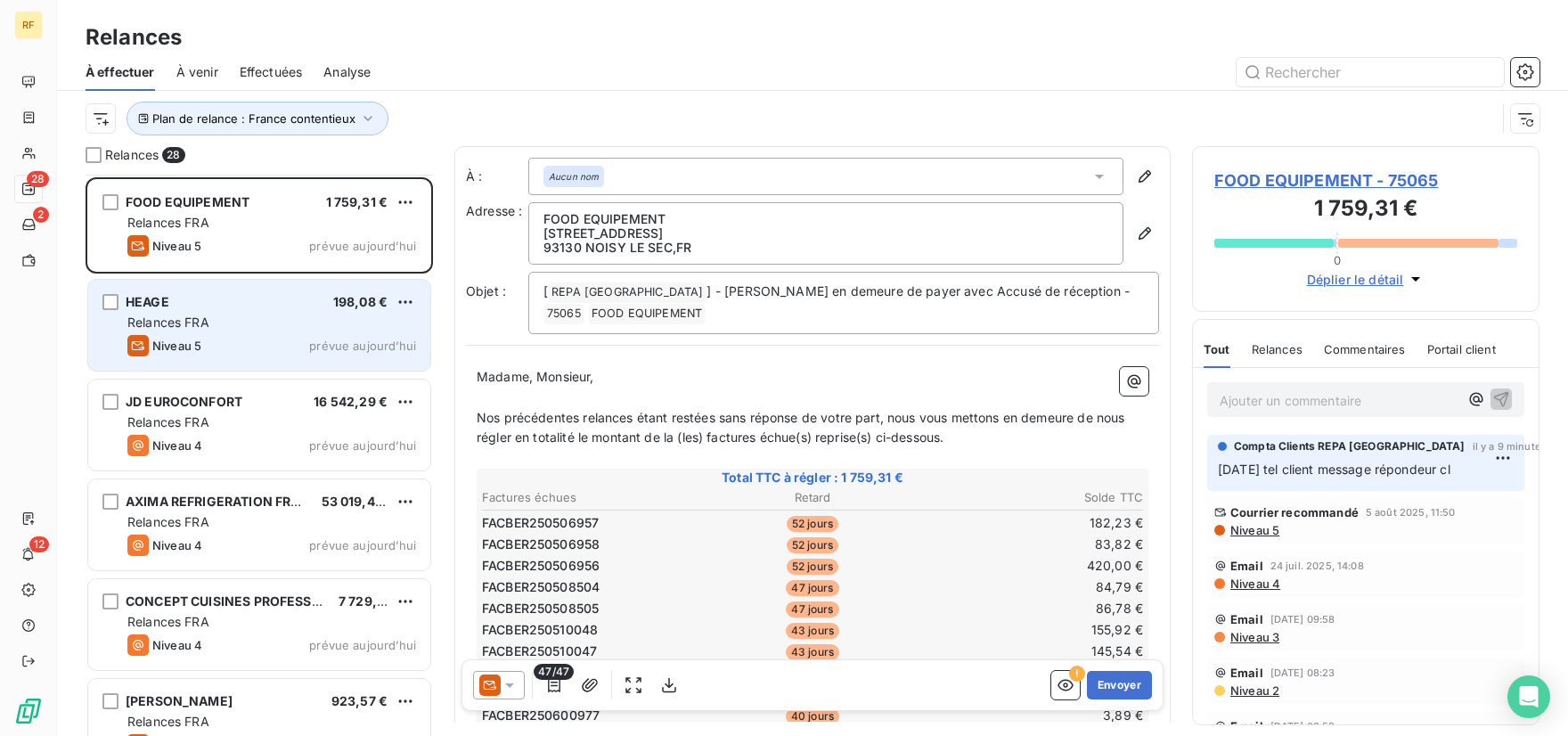
click at [356, 335] on div "Niveau 5 prévue aujourd’hui" at bounding box center [272, 345] width 289 height 22
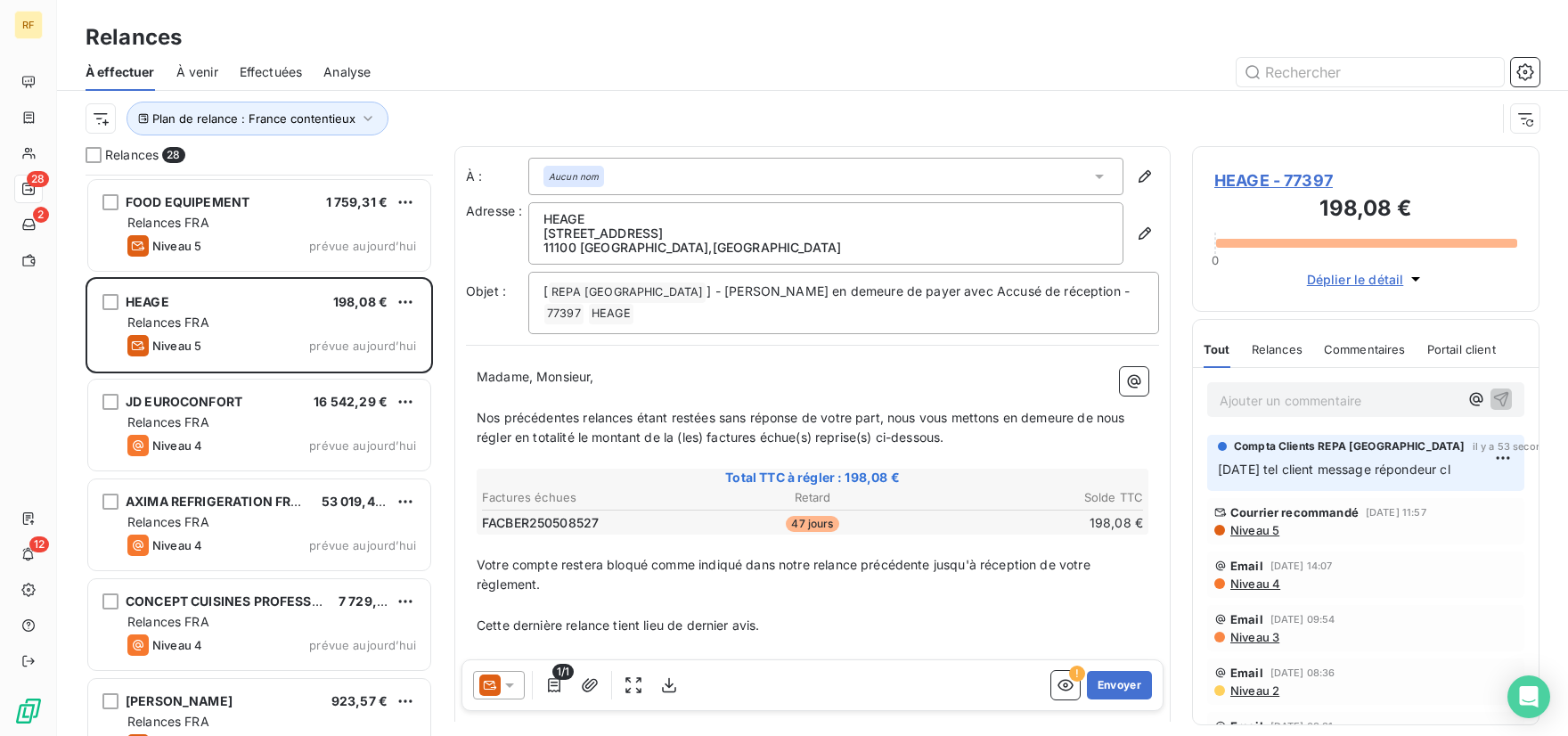
click at [501, 47] on div "Relances" at bounding box center [813, 38] width 1512 height 32
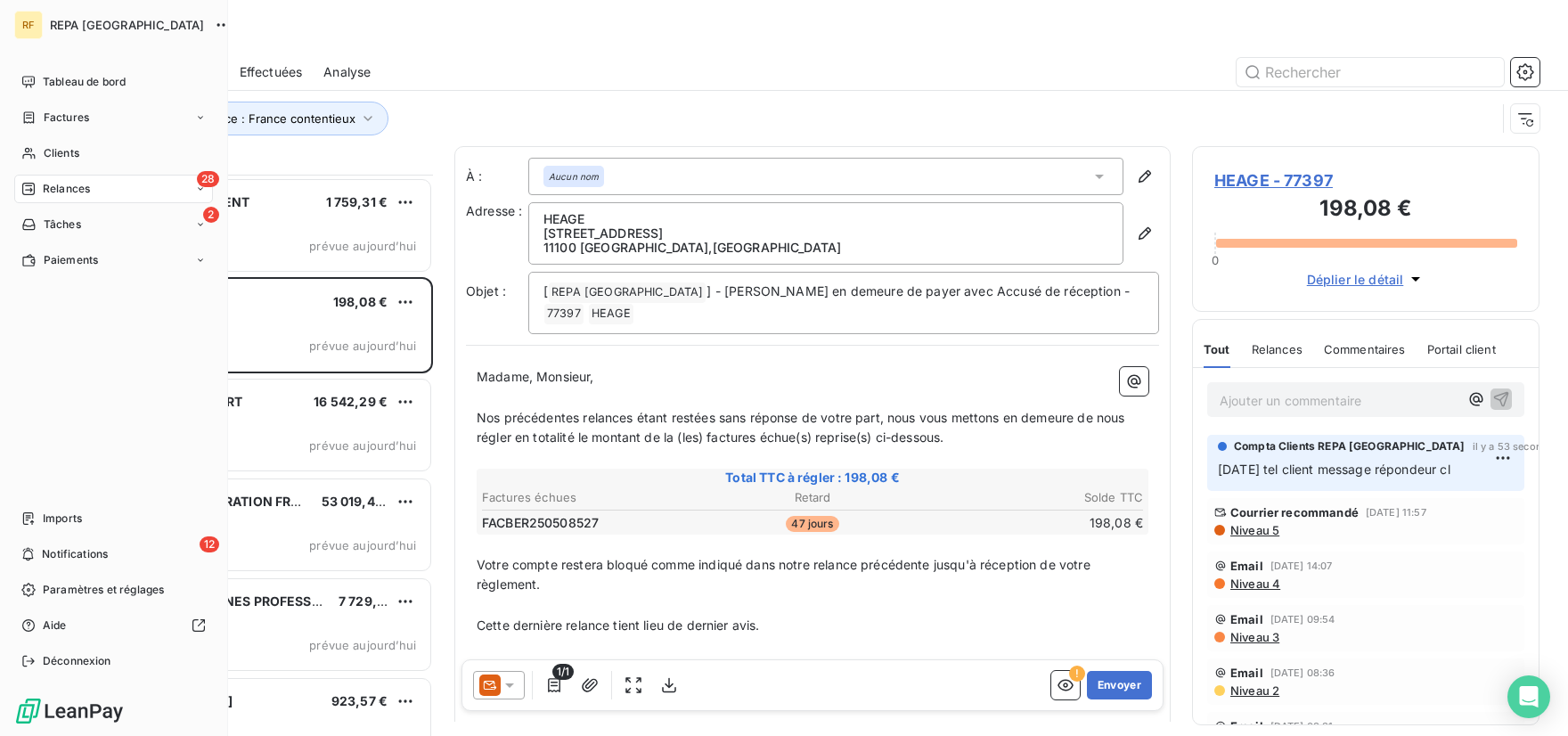
click at [73, 187] on span "Relances" at bounding box center [66, 189] width 48 height 16
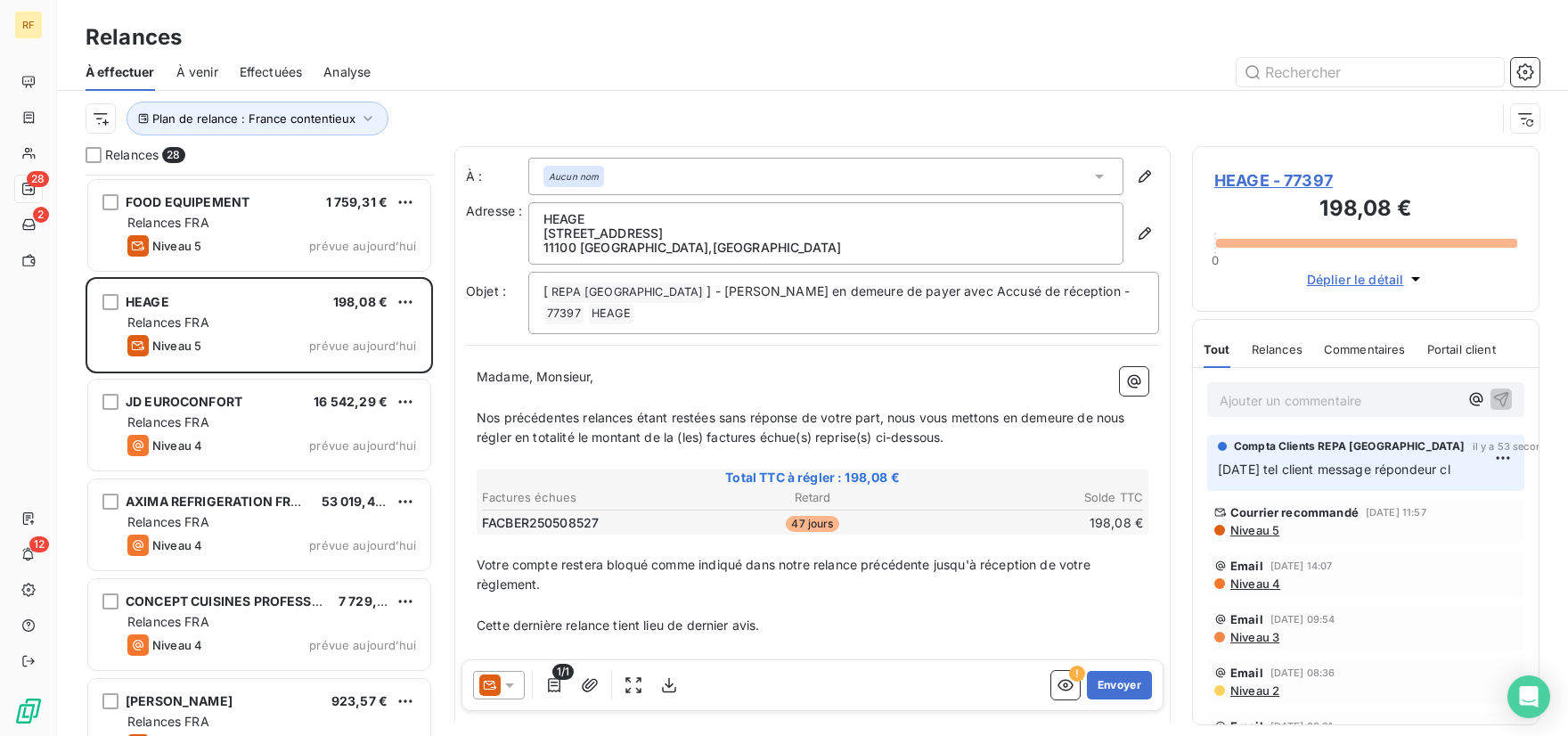
click at [653, 68] on div at bounding box center [965, 72] width 1147 height 29
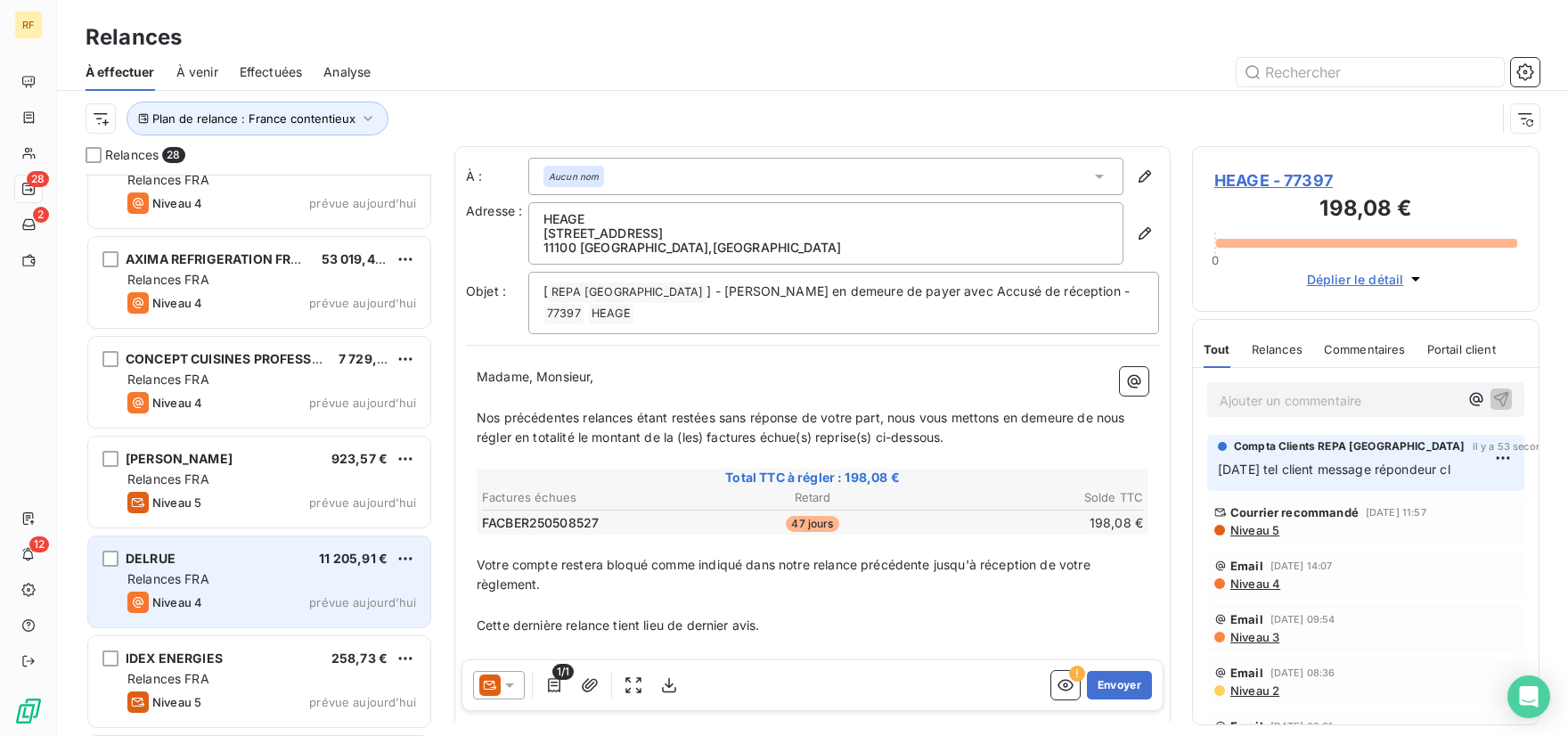
scroll to position [1674, 0]
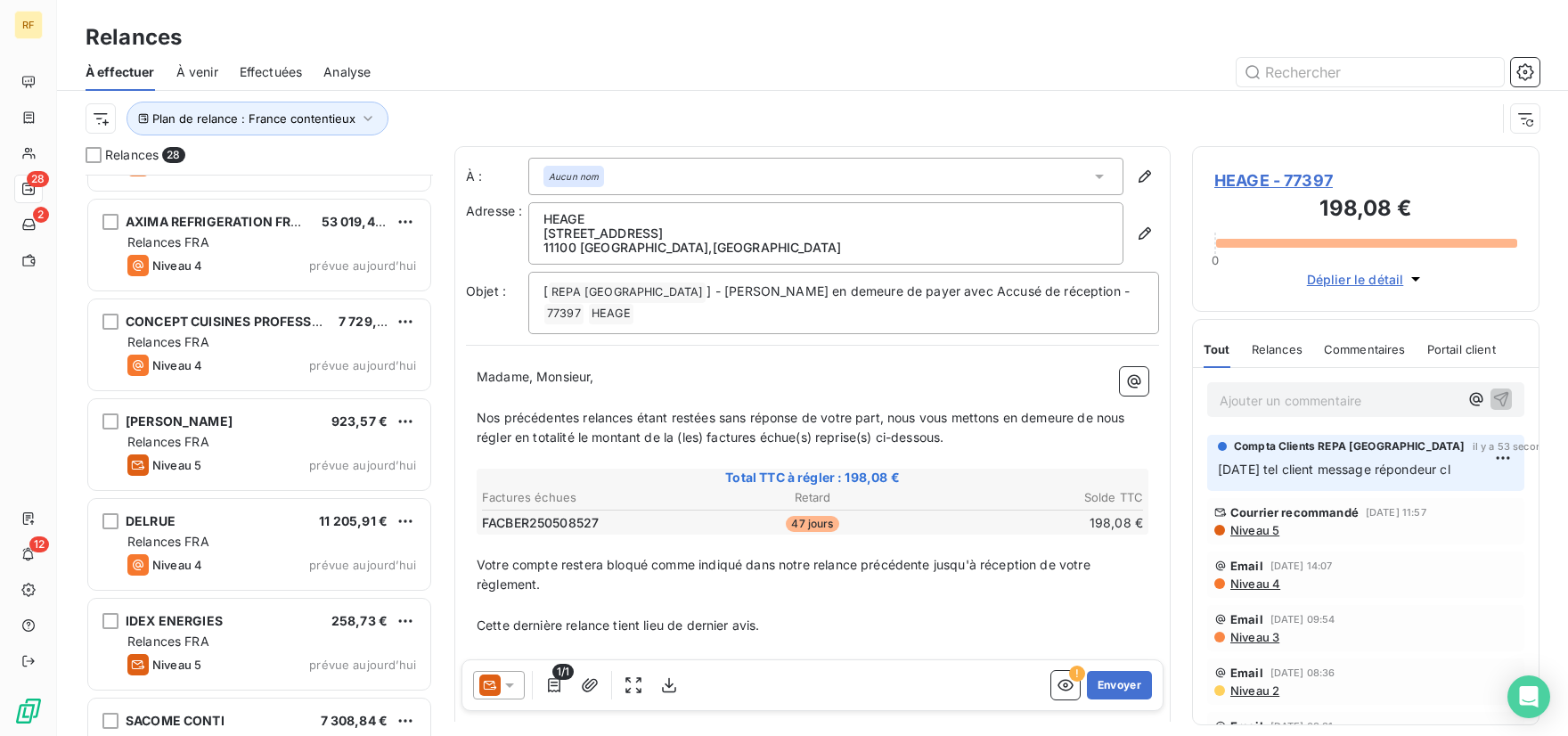
click at [712, 62] on div at bounding box center [965, 72] width 1147 height 29
click at [838, 97] on div "Plan de relance : France contentieux" at bounding box center [812, 119] width 1454 height 55
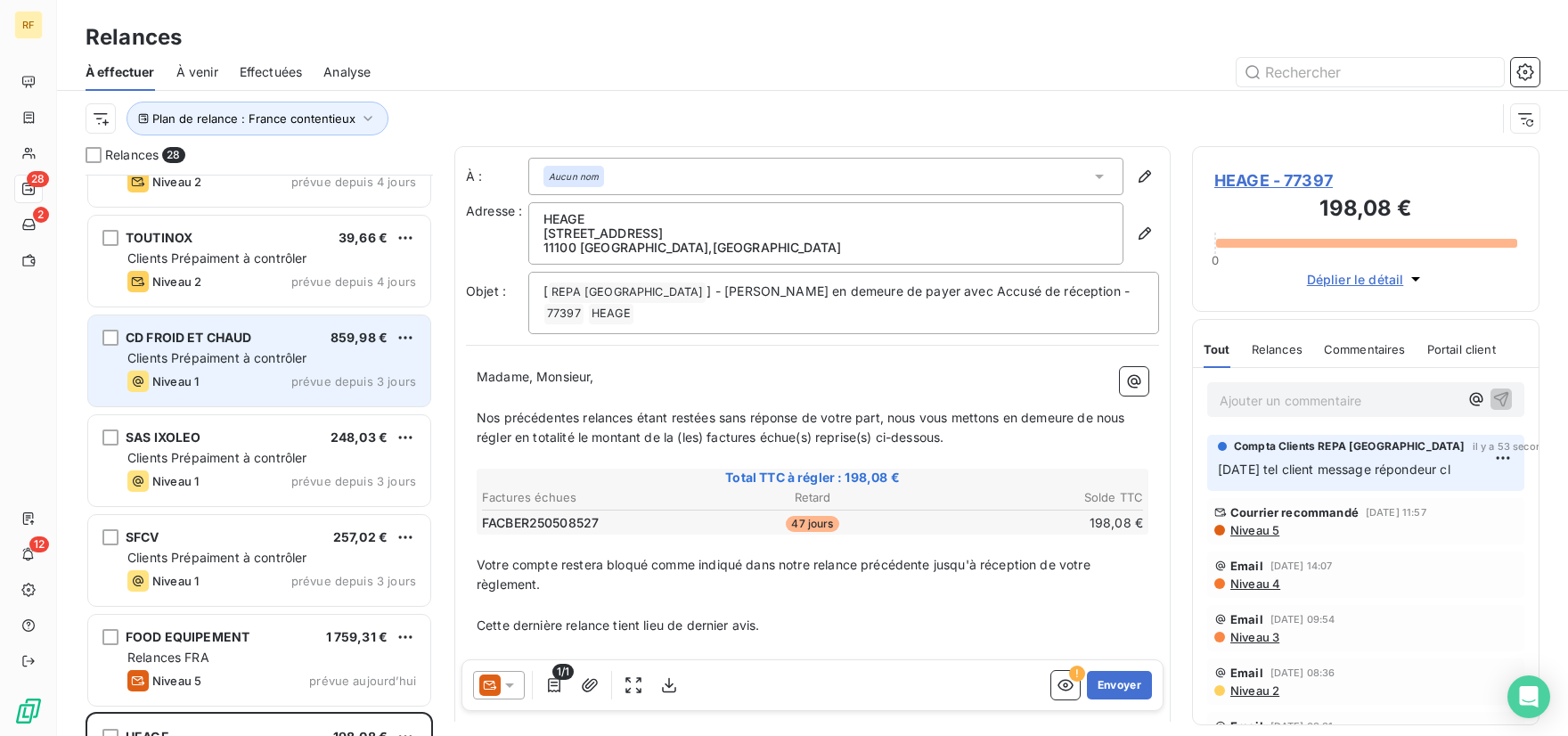
scroll to position [836, 0]
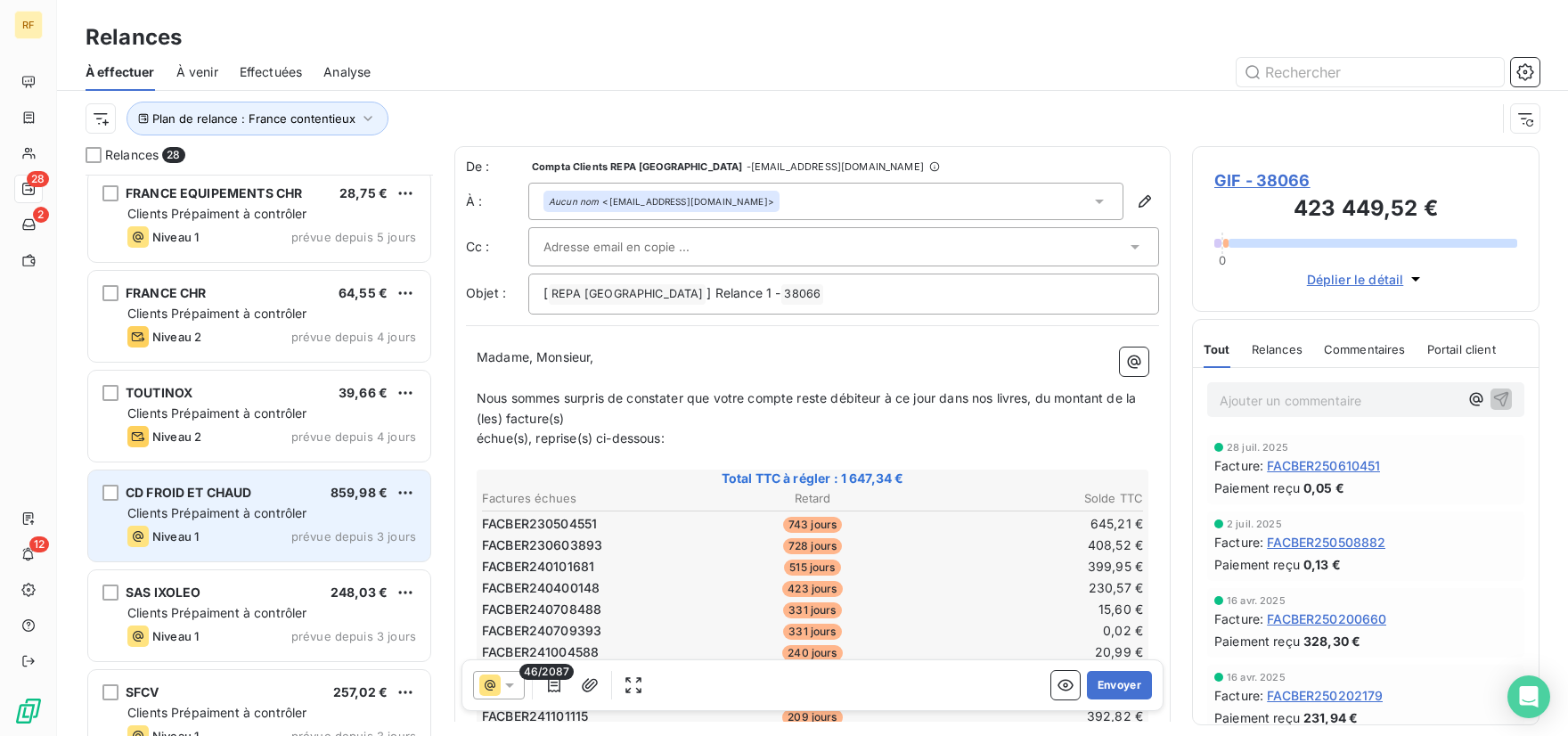
scroll to position [838, 0]
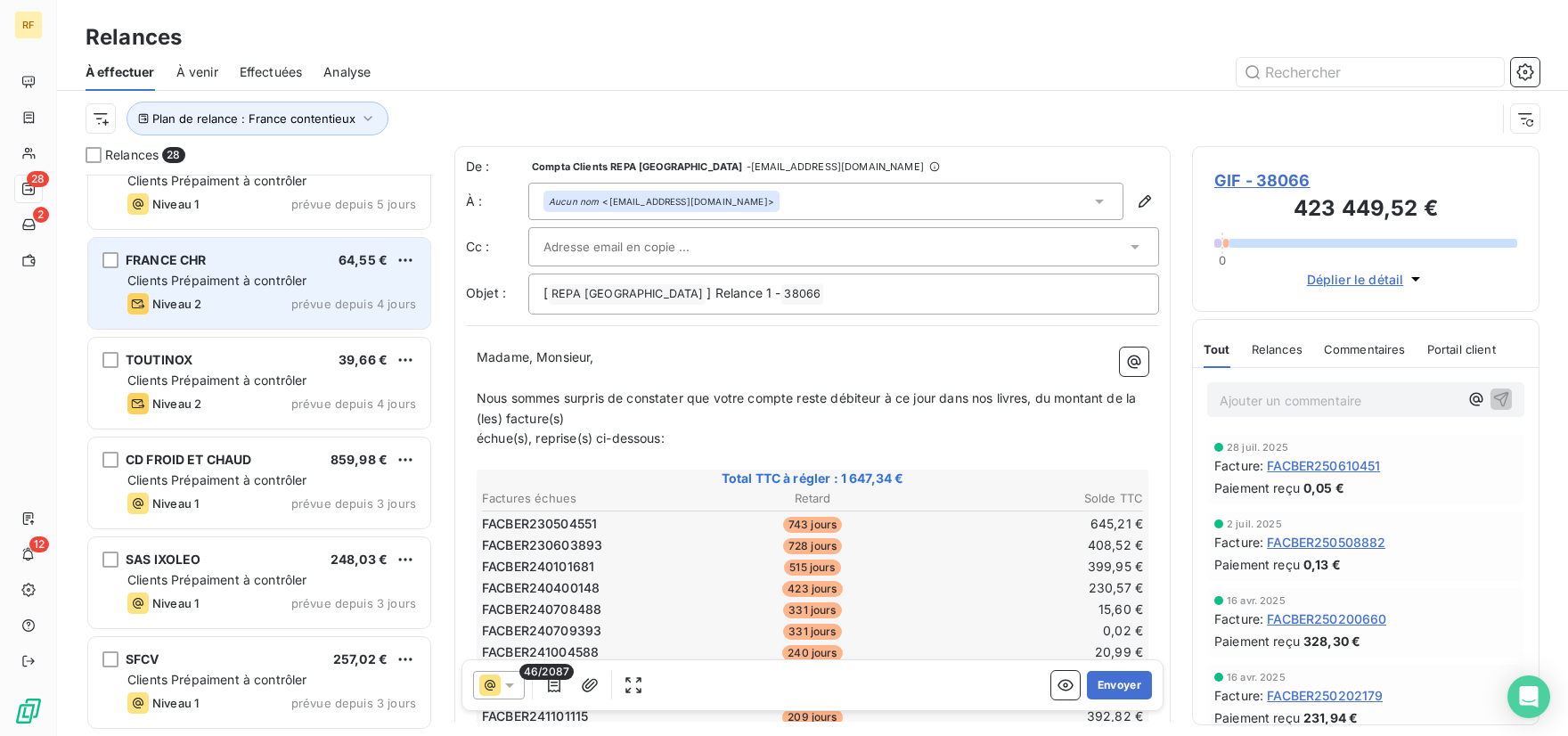
click at [285, 284] on span "Clients Prépaiment à contrôler" at bounding box center [218, 279] width 180 height 15
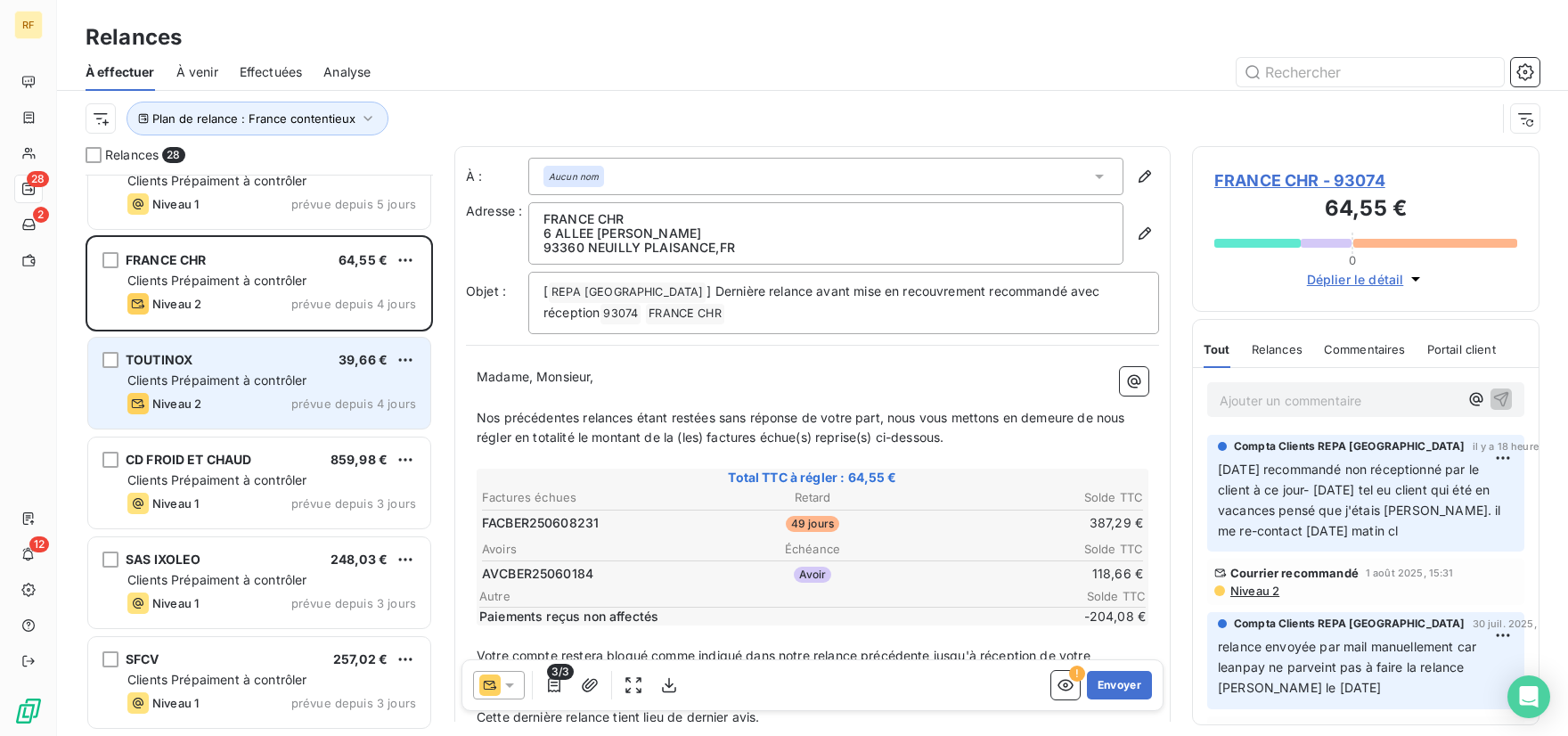
click at [212, 389] on div "TOUTINOX 39,66 € Clients Prépaiment à contrôler Niveau 2 prévue depuis 4 jours" at bounding box center [259, 383] width 343 height 91
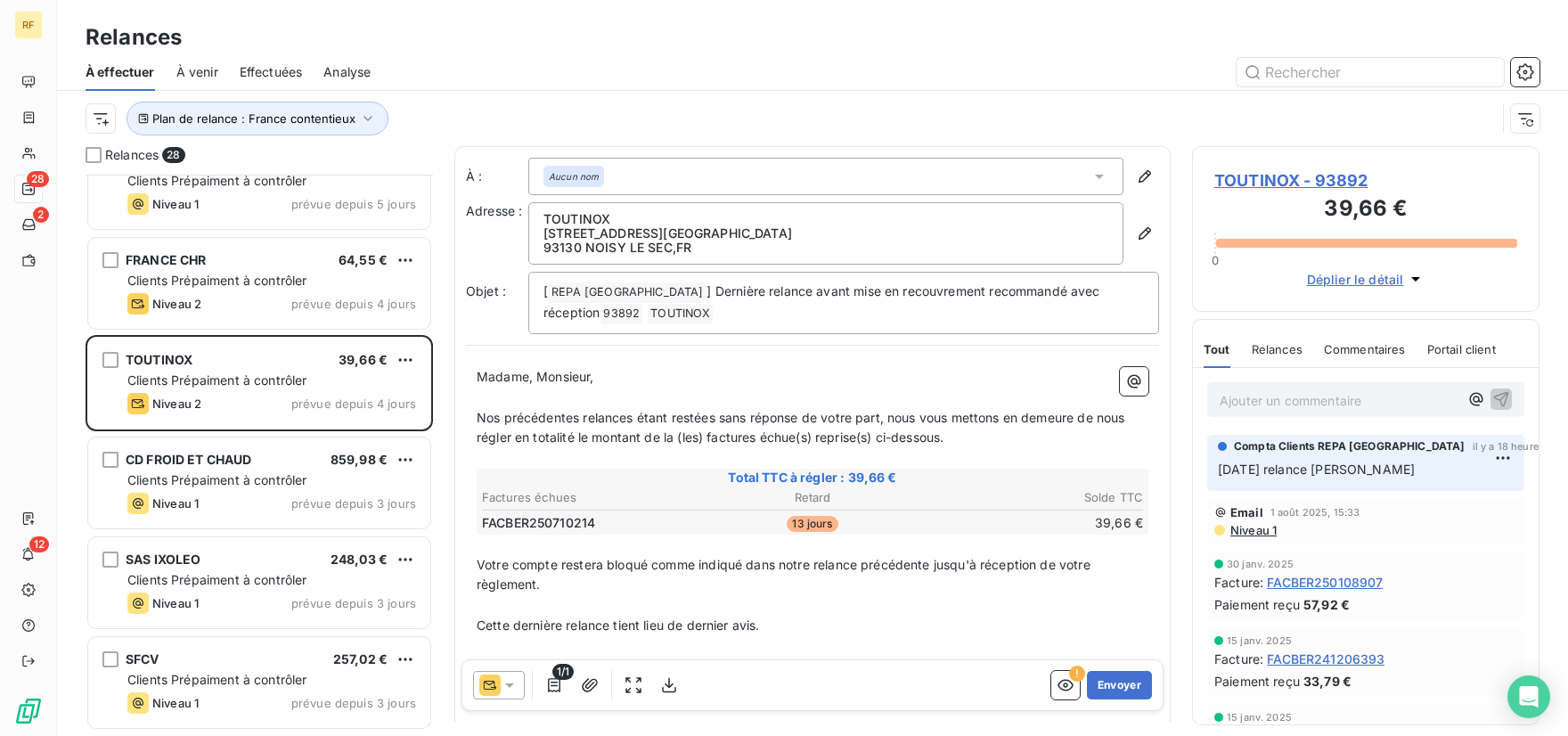
click at [850, 46] on div "Relances" at bounding box center [813, 38] width 1512 height 32
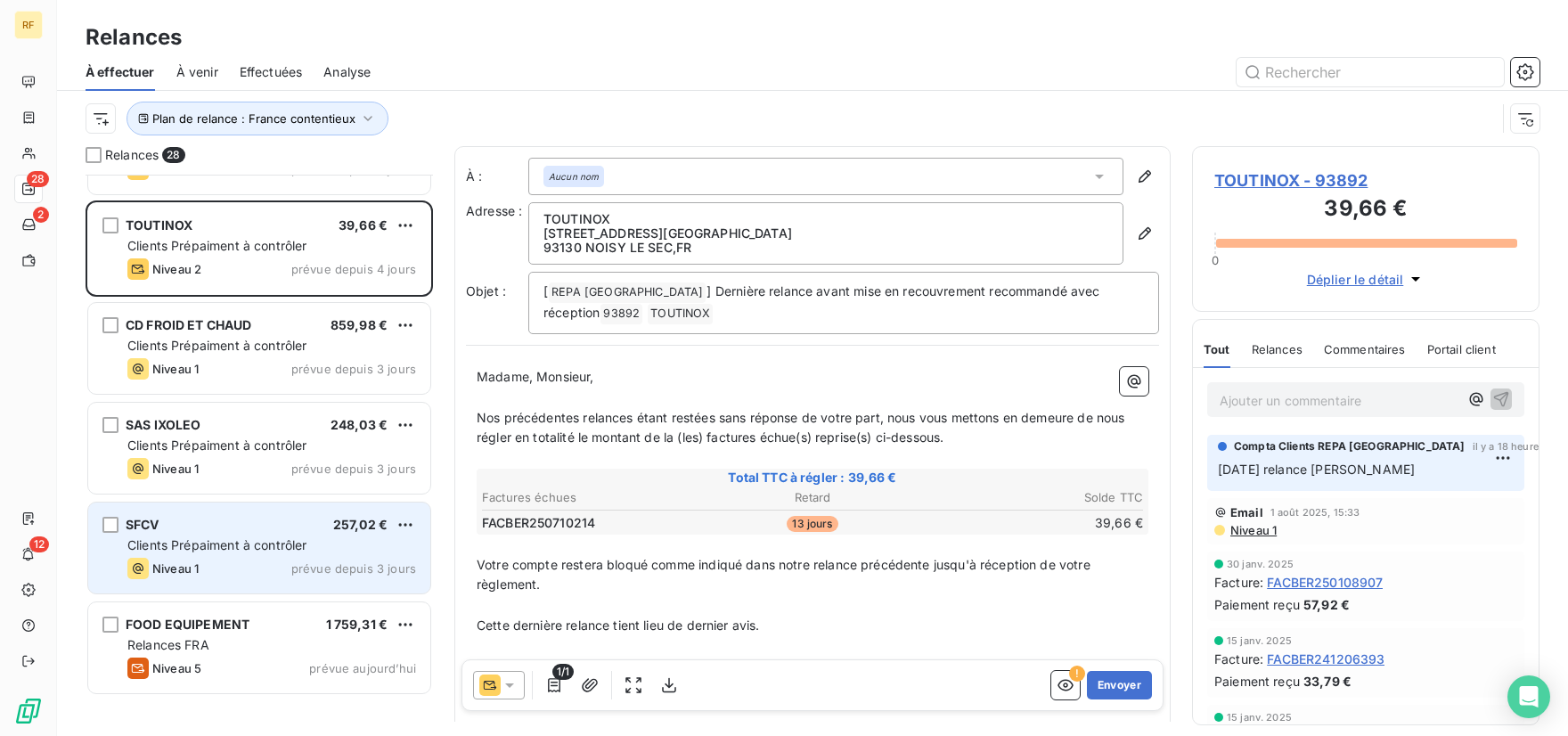
scroll to position [745, 0]
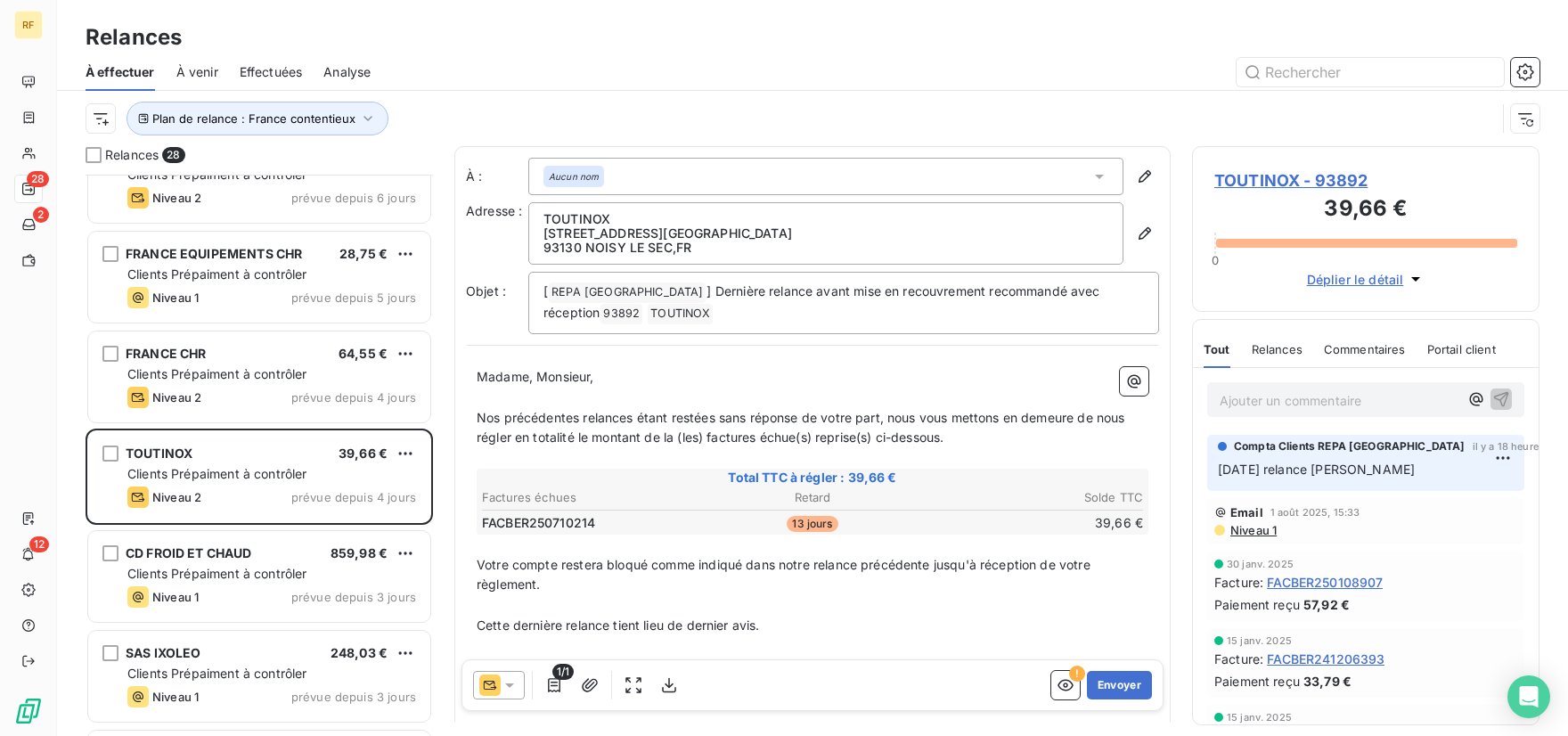
click at [640, 69] on div at bounding box center [965, 72] width 1147 height 29
click at [575, 57] on div "À effectuer À venir Effectuées Analyse" at bounding box center [813, 72] width 1512 height 38
click at [717, 103] on div "Plan de relance : France contentieux" at bounding box center [790, 119] width 1411 height 34
click at [574, 92] on div "Plan de relance : France contentieux" at bounding box center [812, 119] width 1454 height 55
click at [586, 113] on div "Plan de relance : France contentieux" at bounding box center [790, 119] width 1411 height 34
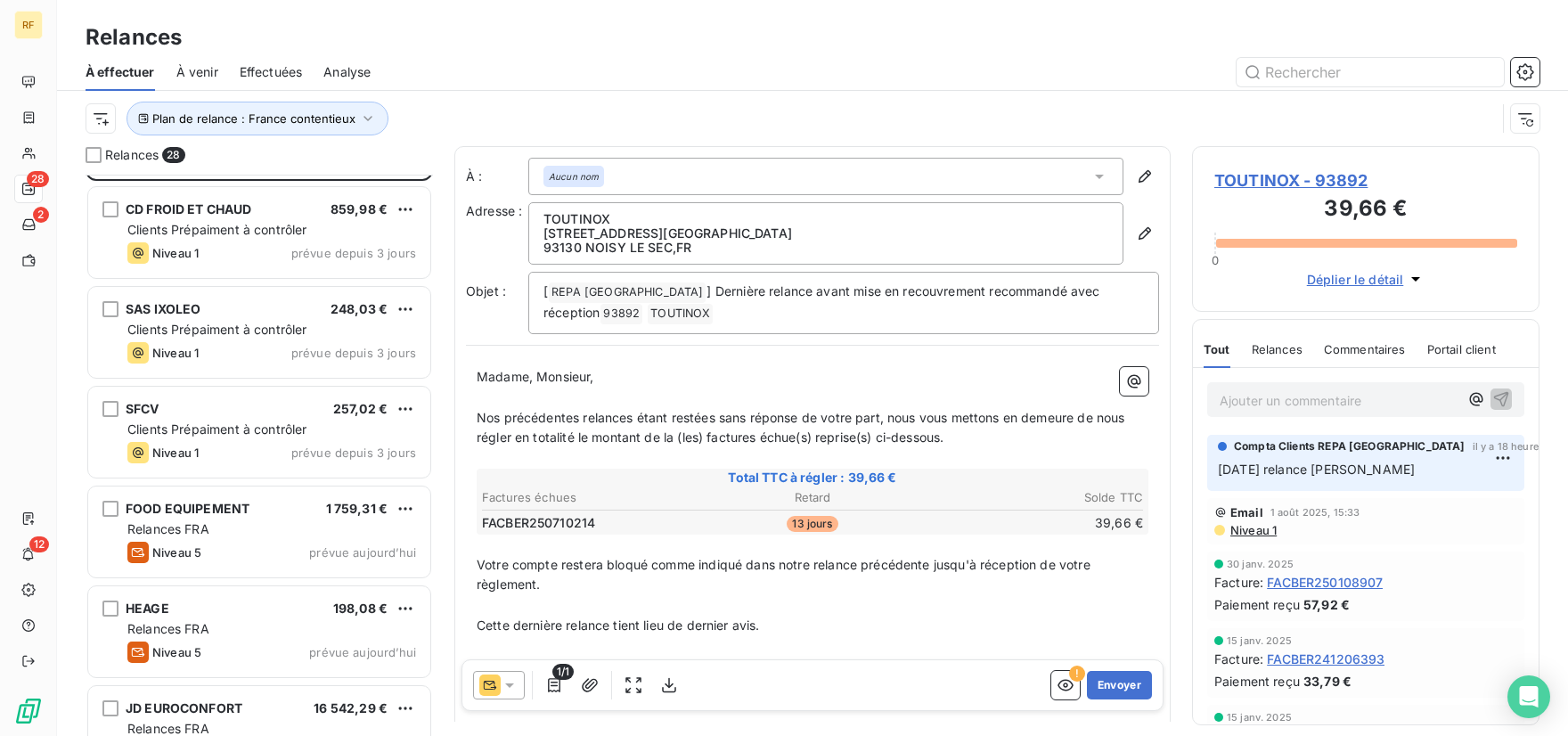
scroll to position [1117, 0]
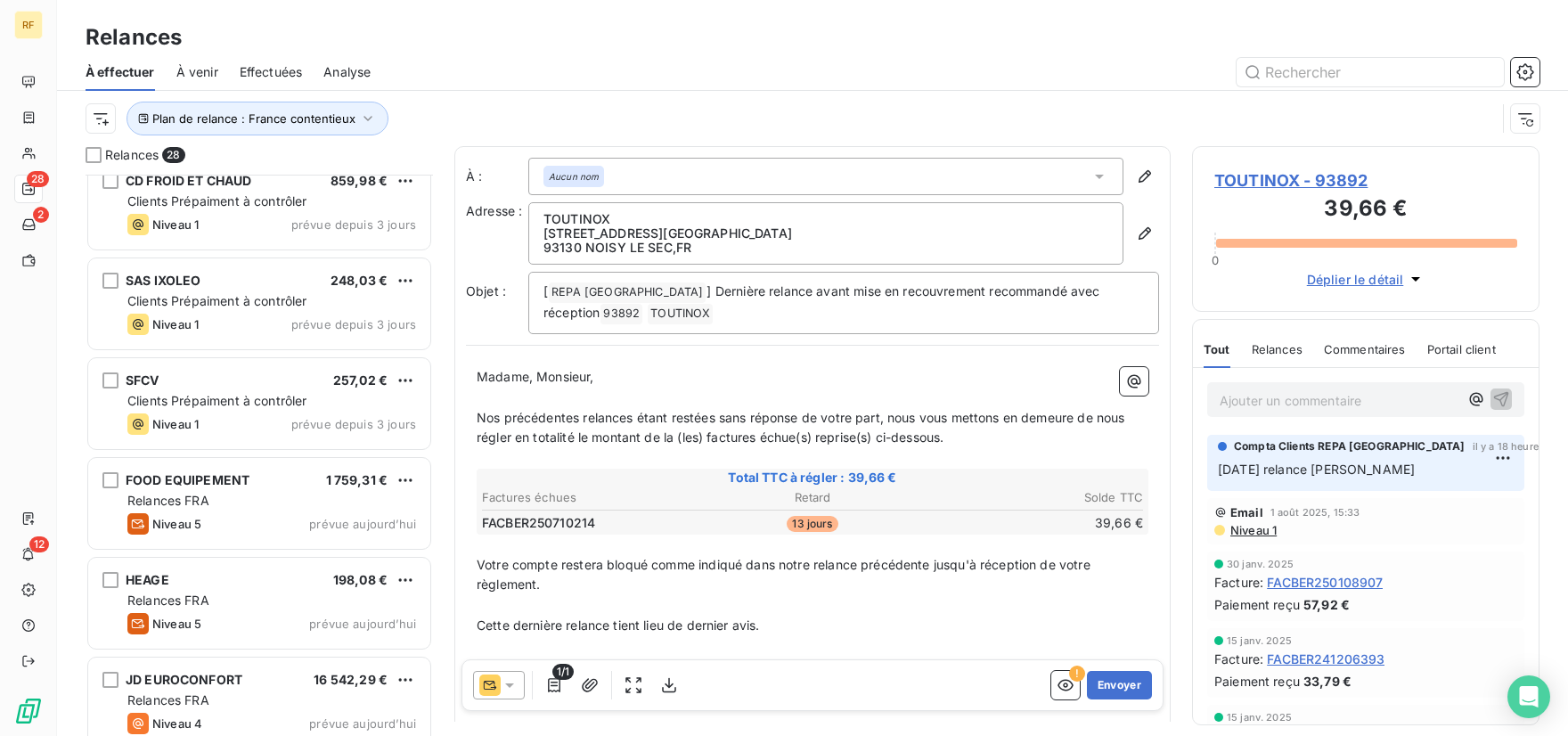
click at [702, 42] on div "Relances" at bounding box center [813, 38] width 1512 height 32
